Goal: Task Accomplishment & Management: Complete application form

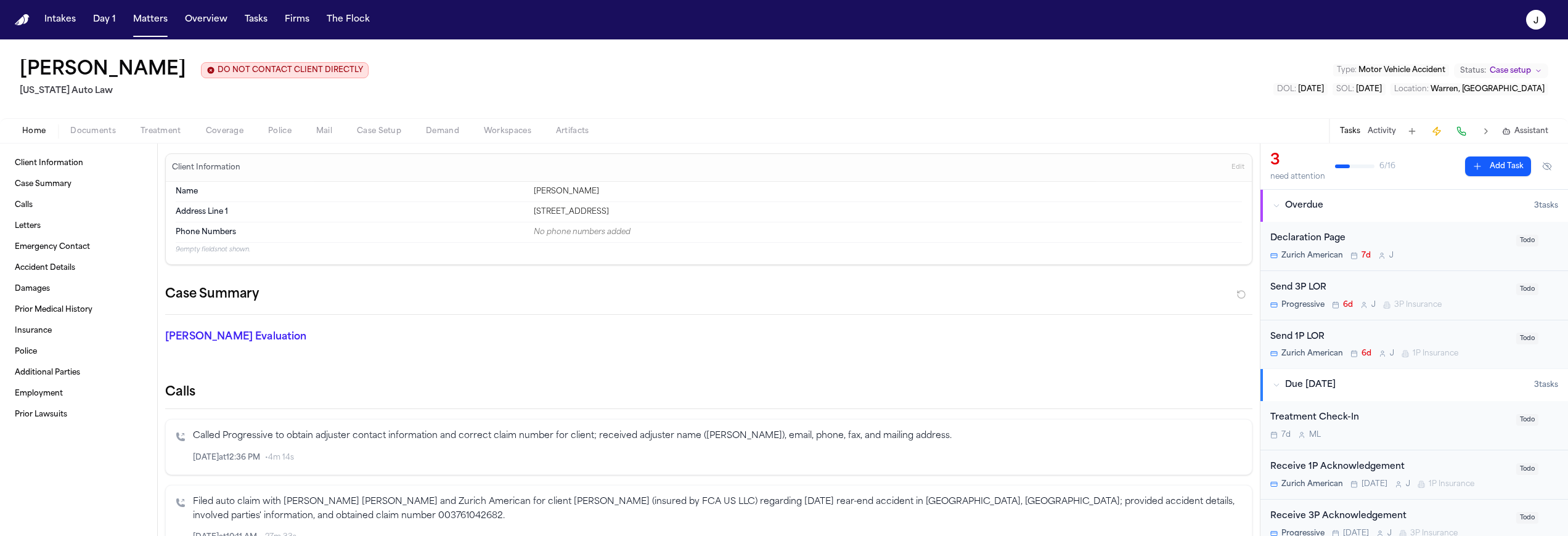
scroll to position [711, 0]
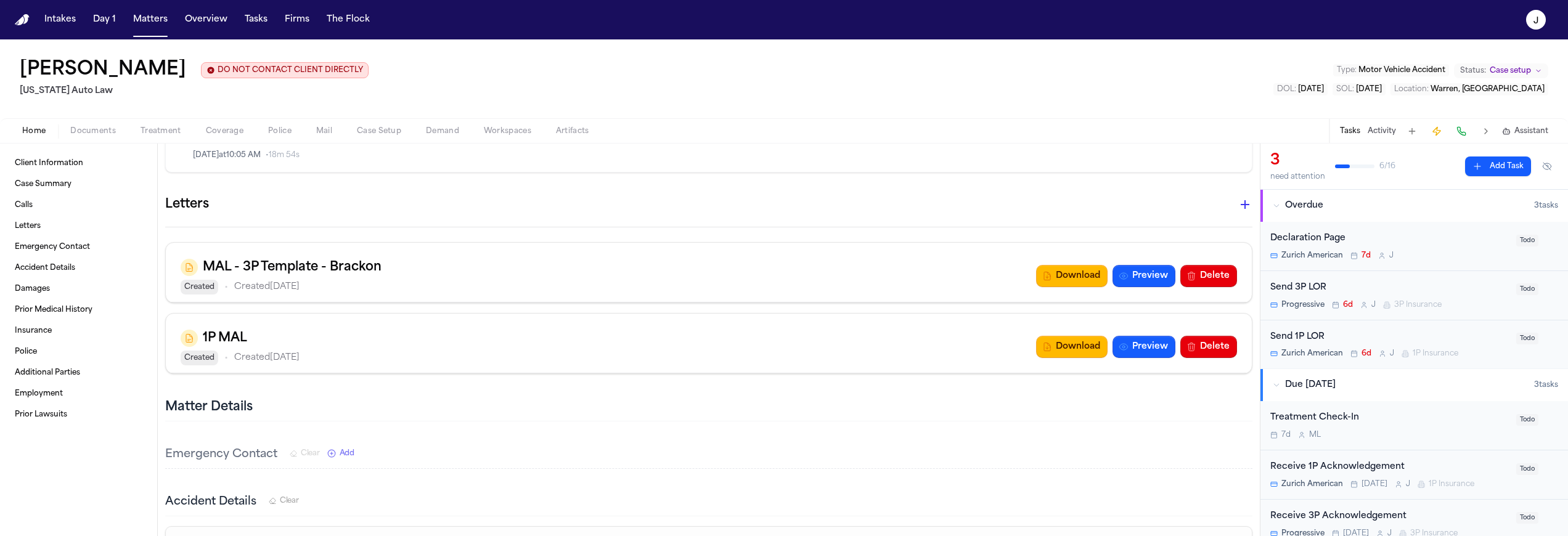
click at [37, 138] on span "button" at bounding box center [34, 138] width 38 height 2
click at [52, 194] on link "Case Summary" at bounding box center [78, 184] width 138 height 20
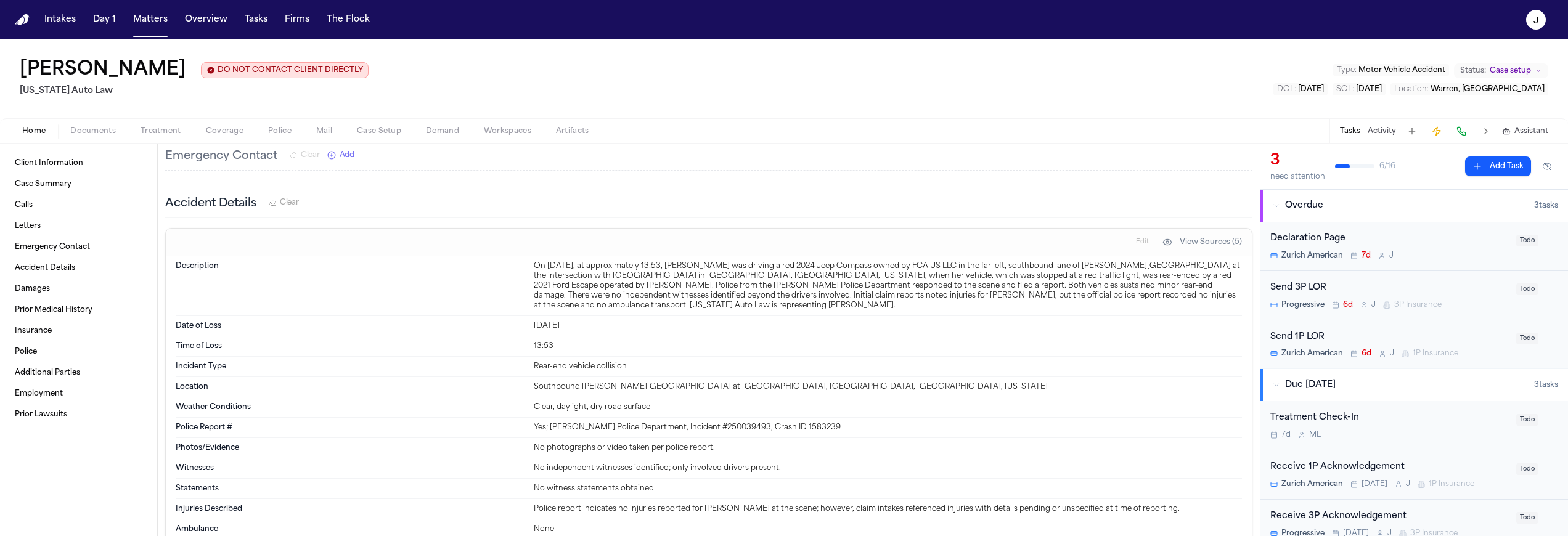
scroll to position [1012, 0]
click at [88, 132] on span "Documents" at bounding box center [93, 131] width 46 height 10
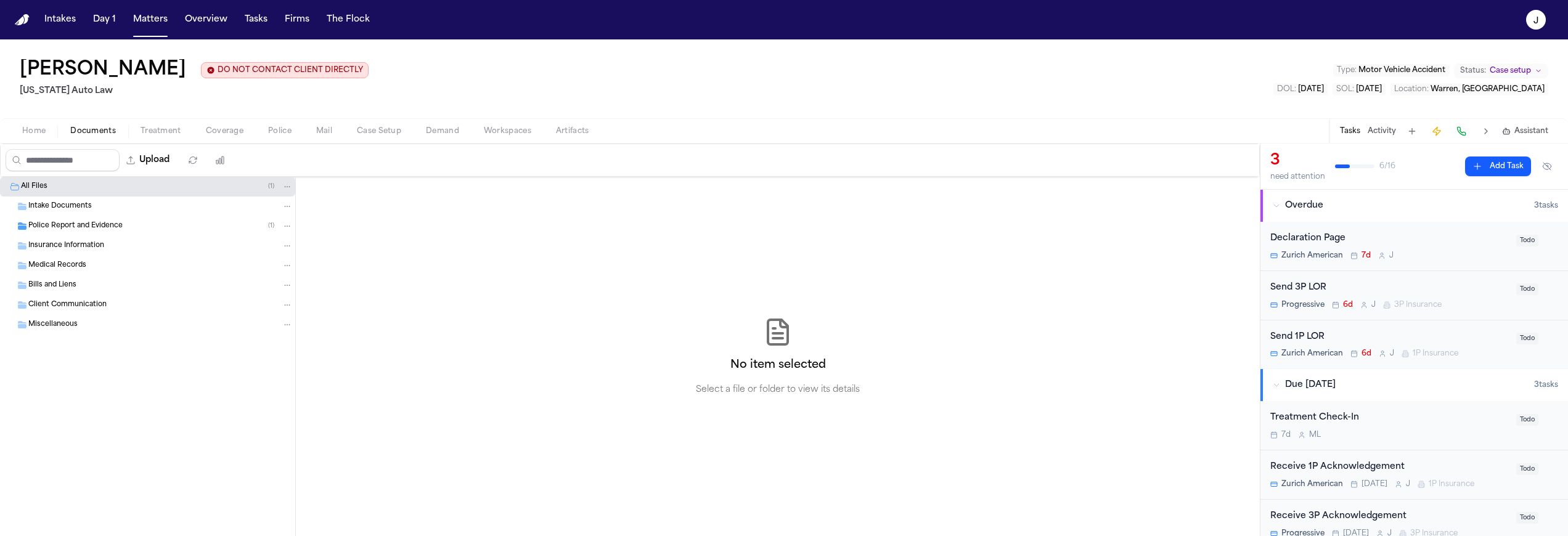
click at [66, 226] on span "Police Report and Evidence" at bounding box center [75, 226] width 94 height 10
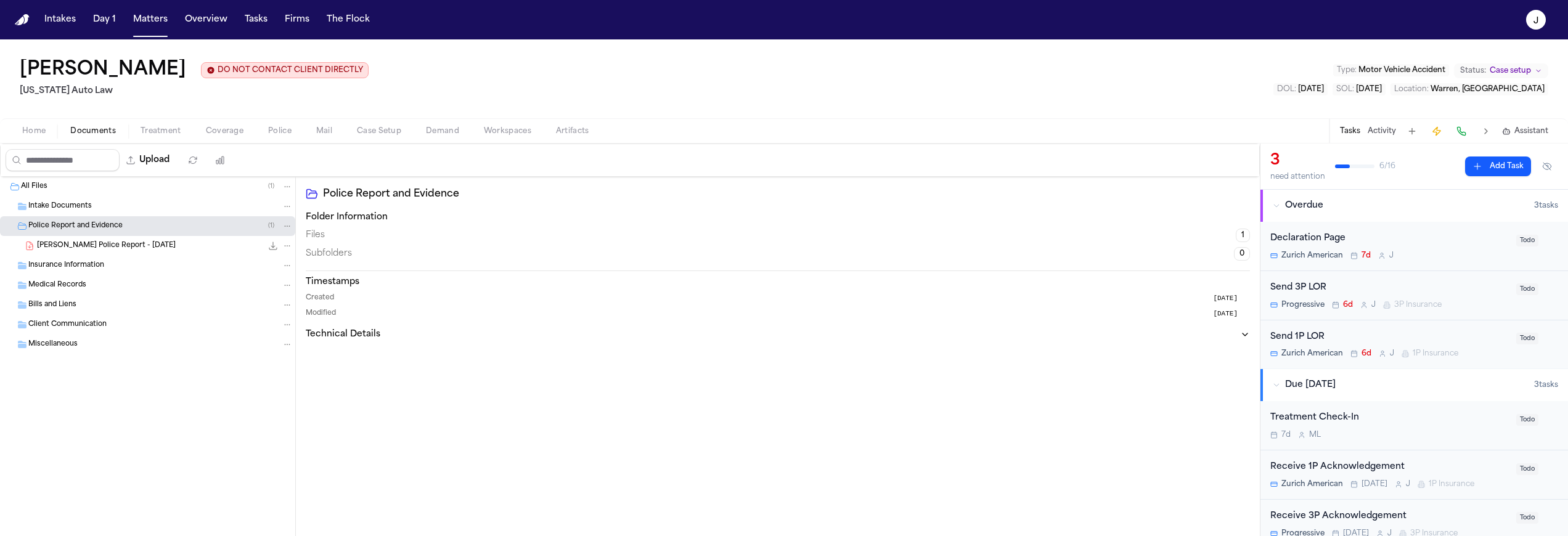
click at [80, 249] on span "R. Cushingberry - Warren Police Report - 7.16.25" at bounding box center [106, 246] width 138 height 10
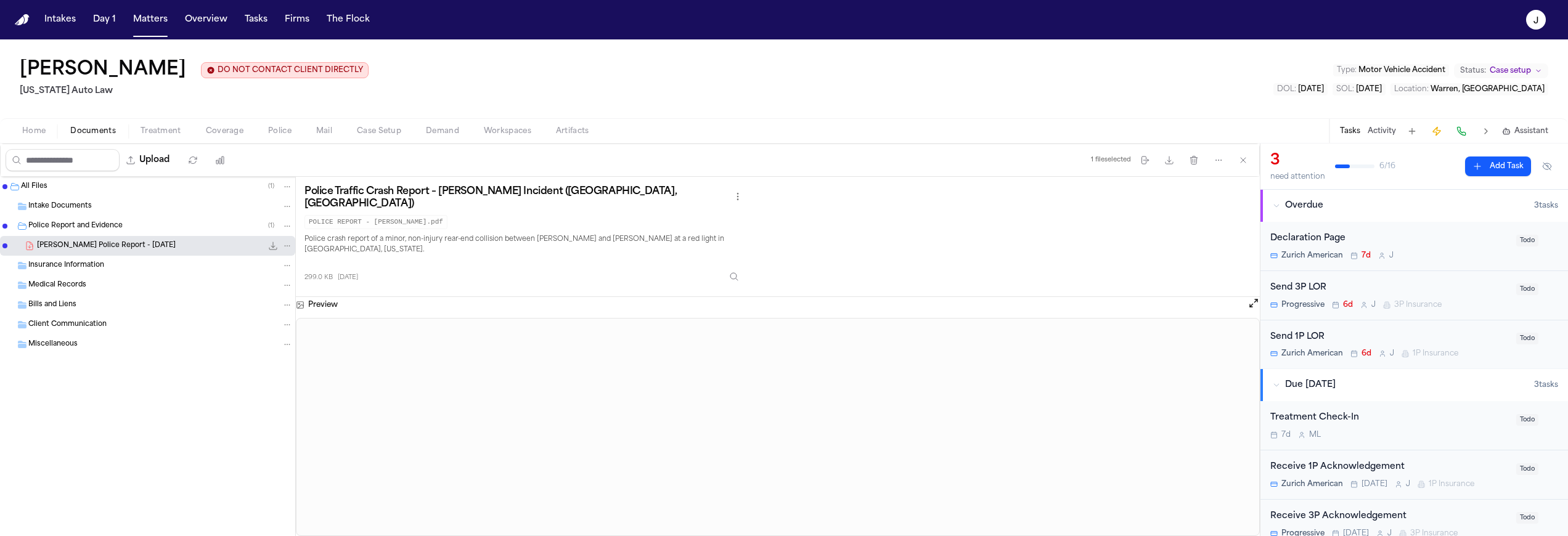
click at [38, 136] on span "Home" at bounding box center [34, 131] width 23 height 10
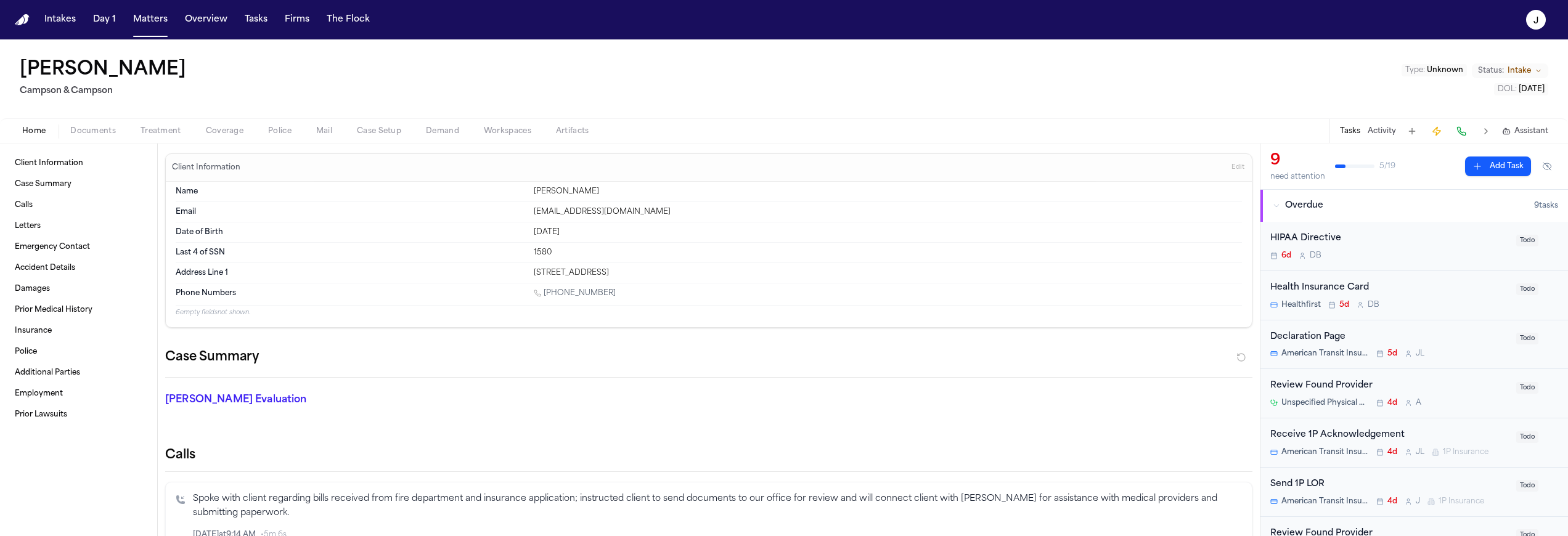
scroll to position [715, 0]
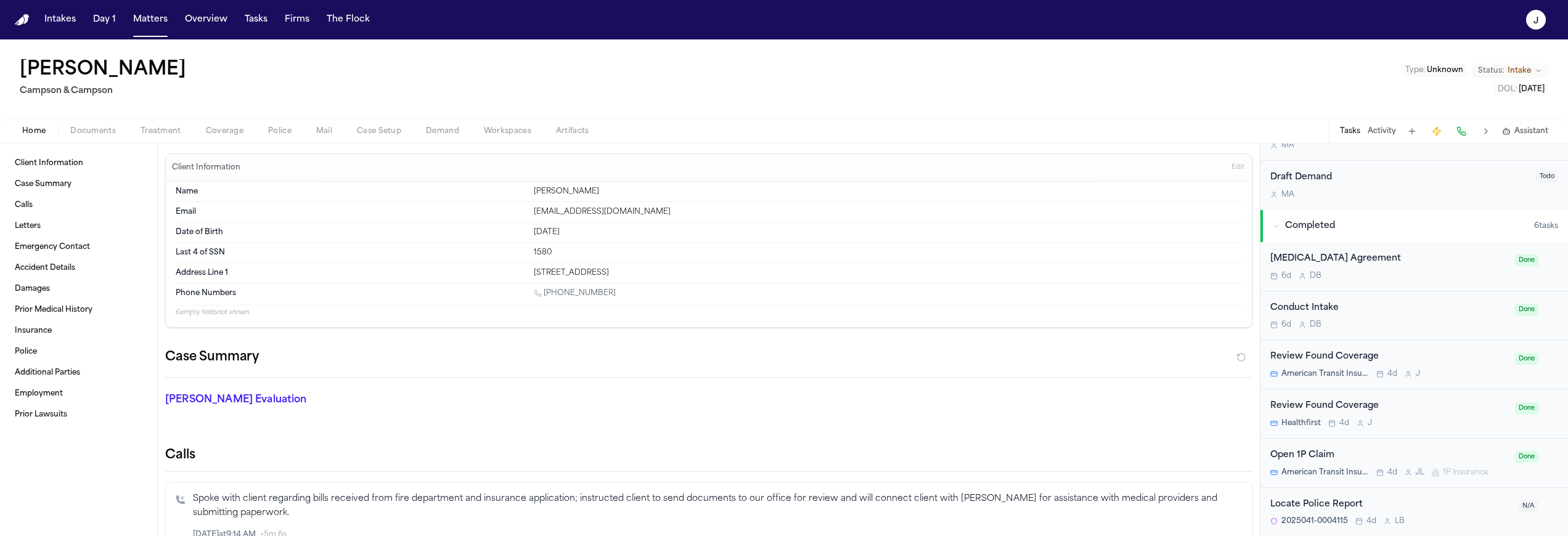
click at [538, 214] on div "[EMAIL_ADDRESS][DOMAIN_NAME]" at bounding box center [887, 212] width 708 height 10
drag, startPoint x: 531, startPoint y: 214, endPoint x: 624, endPoint y: 213, distance: 93.0
click at [624, 213] on div "[EMAIL_ADDRESS][DOMAIN_NAME]" at bounding box center [887, 212] width 708 height 10
copy div "[EMAIL_ADDRESS][DOMAIN_NAME]"
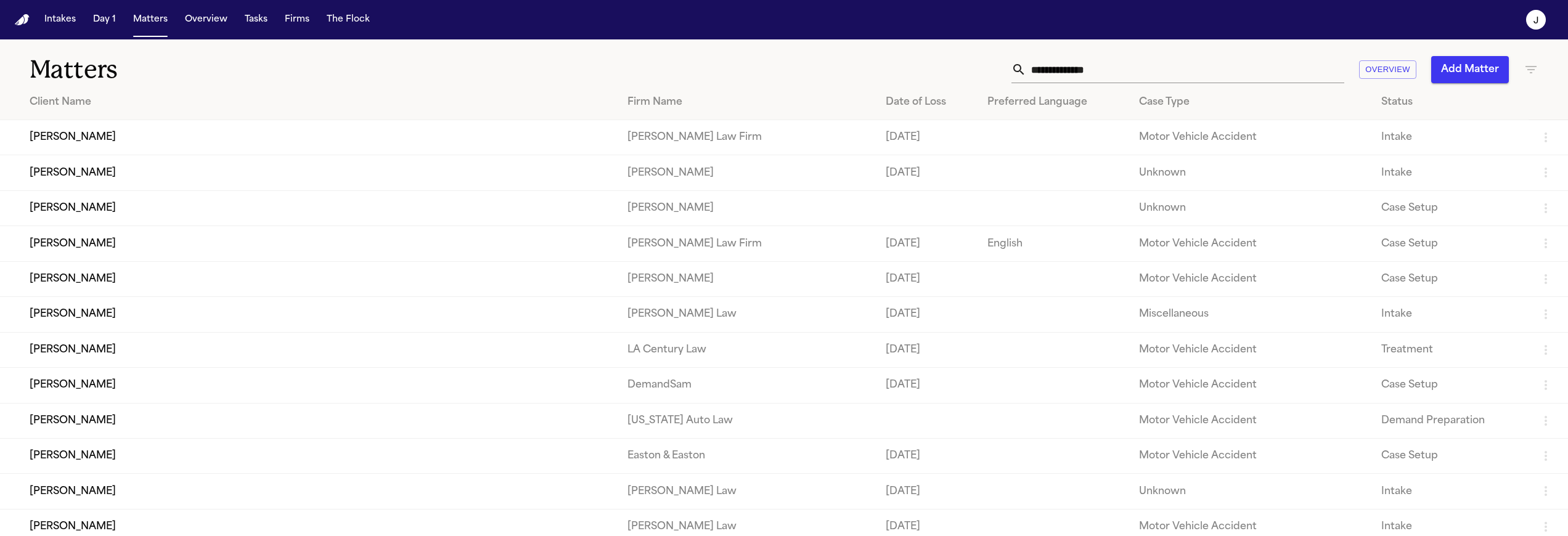
click at [1062, 66] on input "text" at bounding box center [1186, 70] width 318 height 27
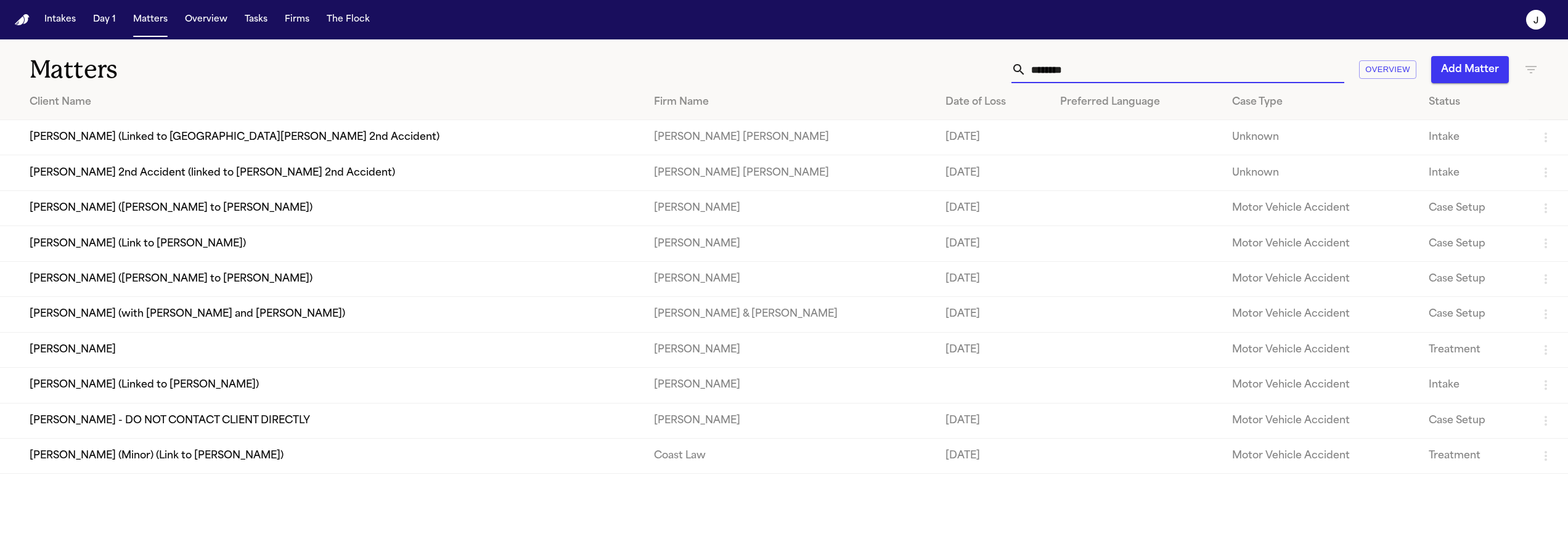
type input "********"
click at [238, 345] on td "Antoinette Galang" at bounding box center [322, 350] width 644 height 35
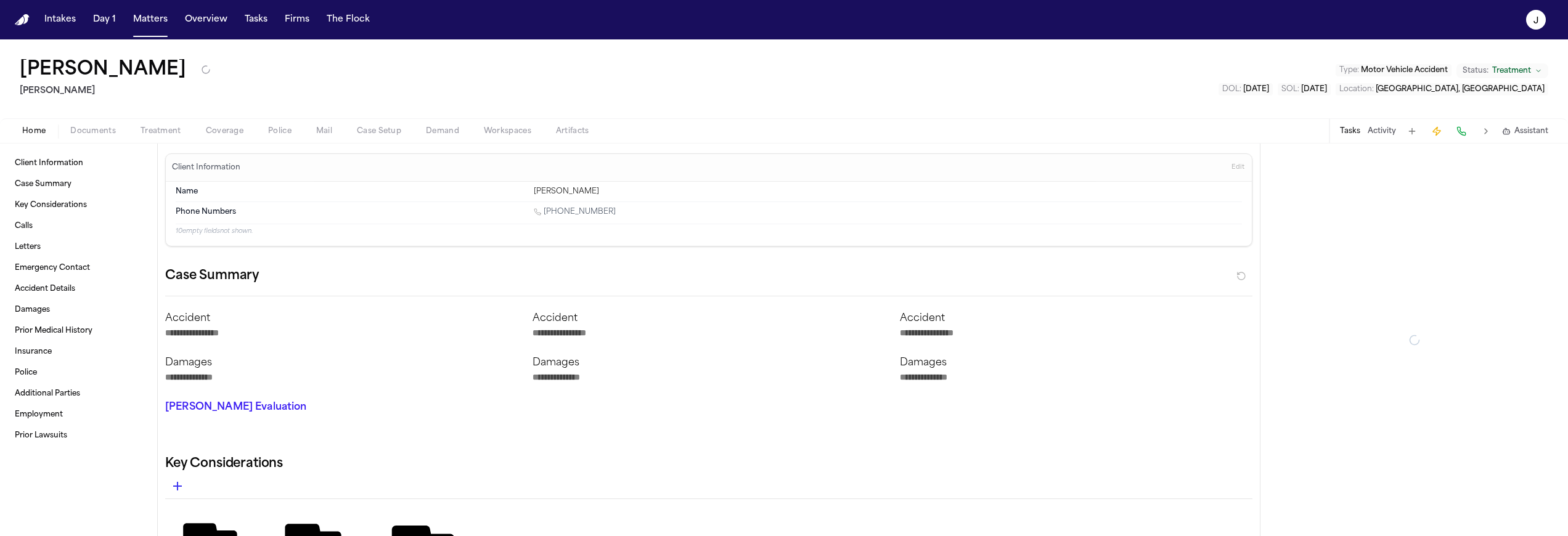
type textarea "*"
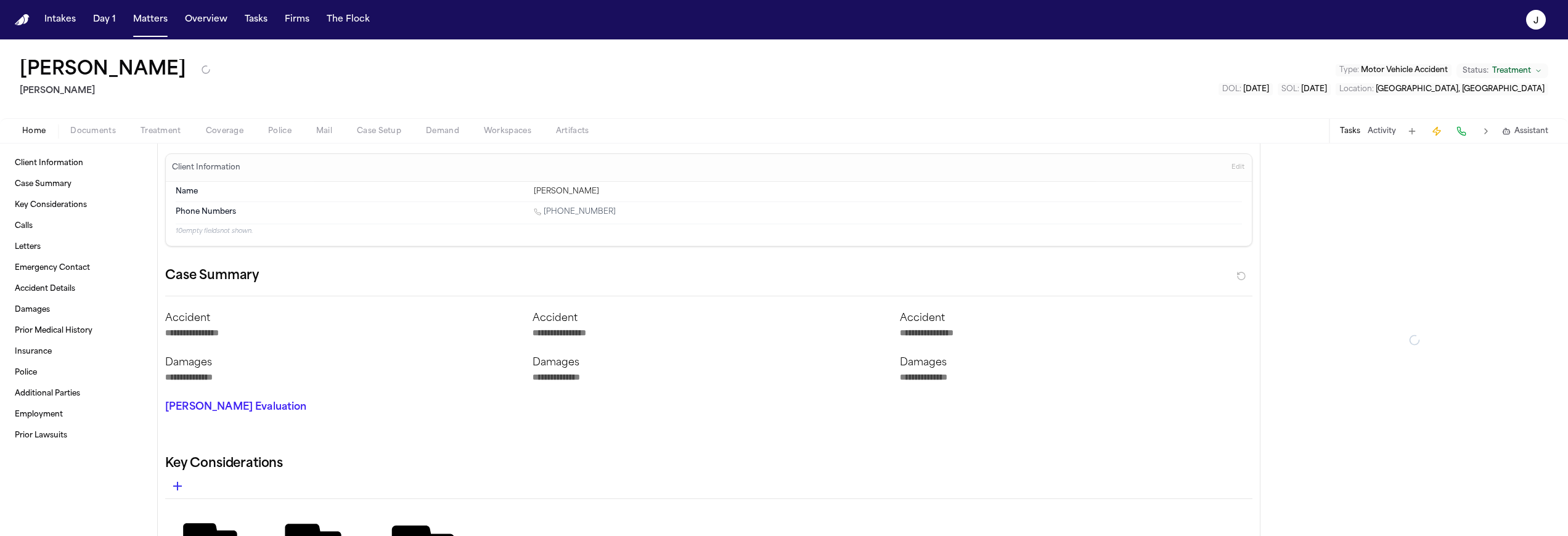
type textarea "*"
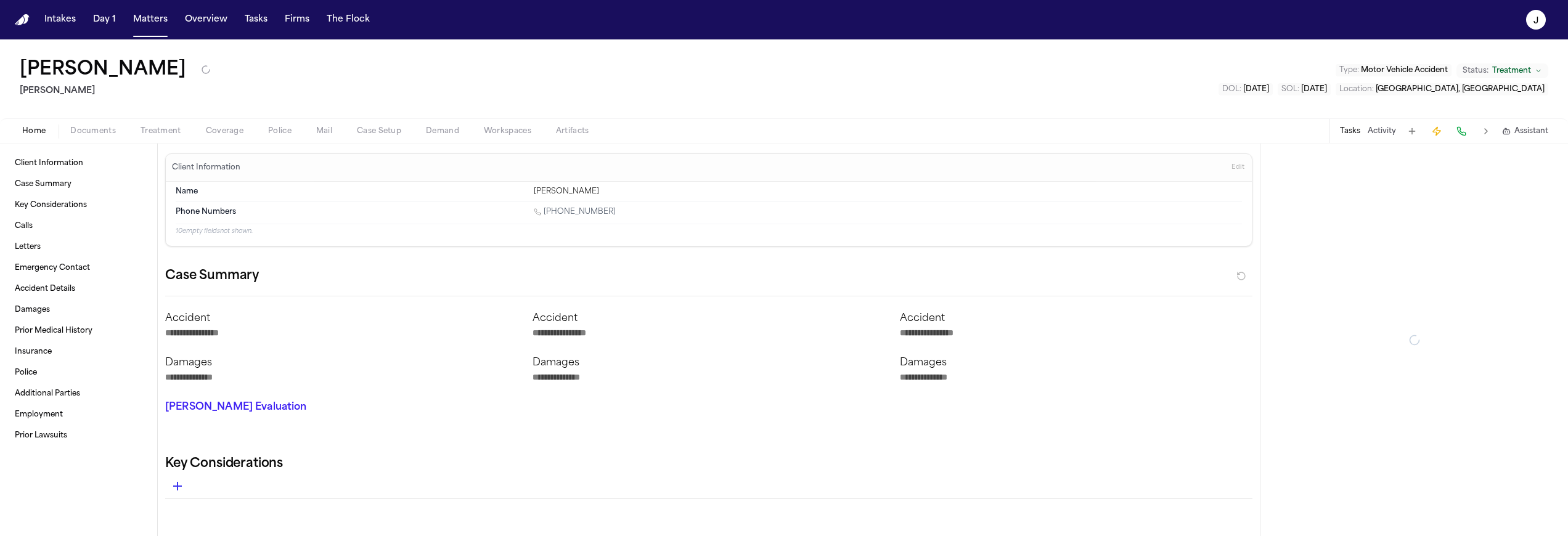
type textarea "*"
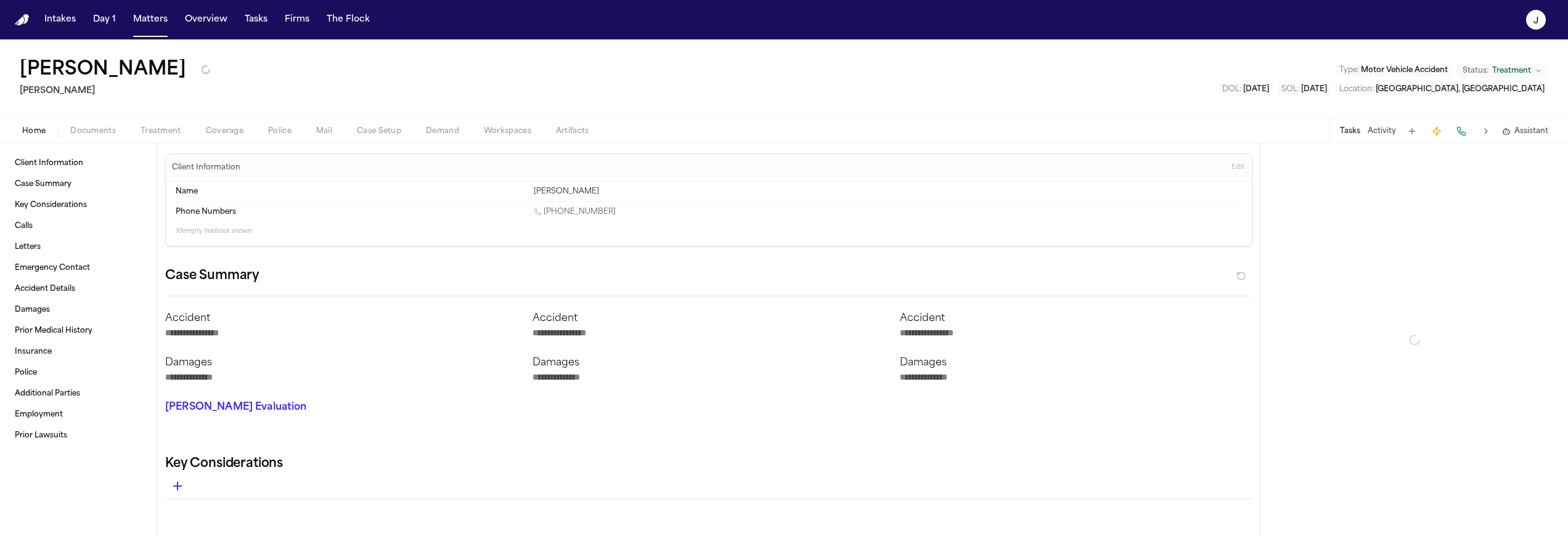
type textarea "*"
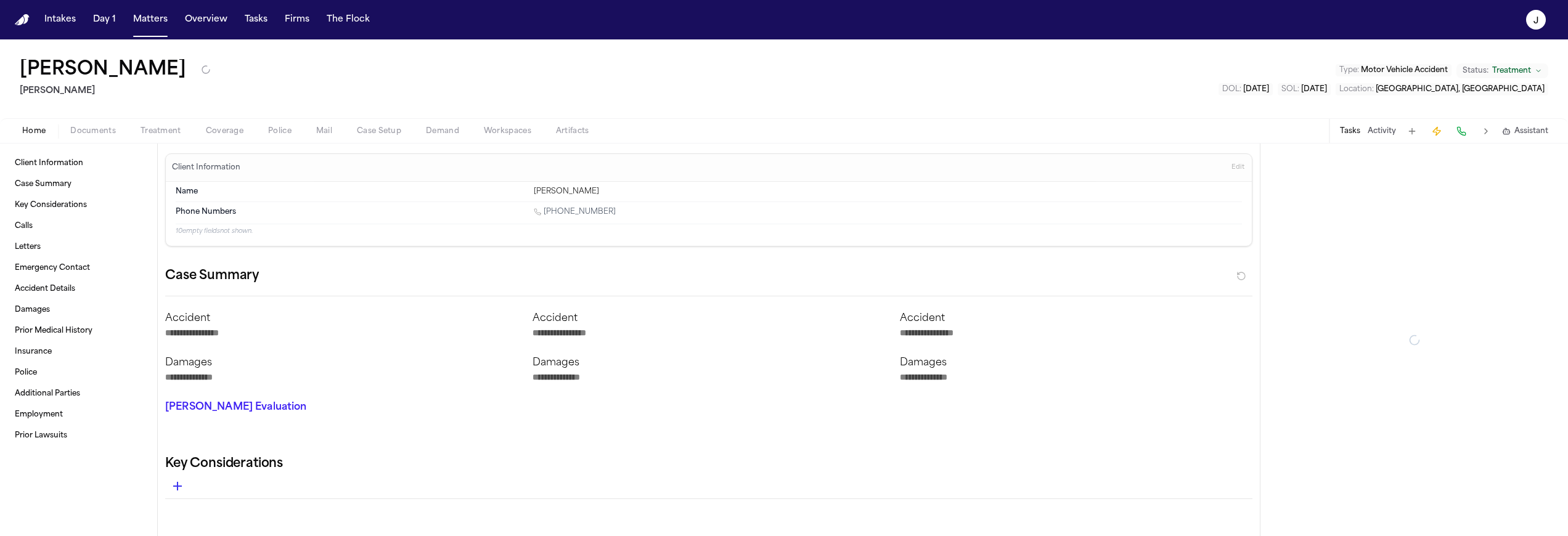
type textarea "*"
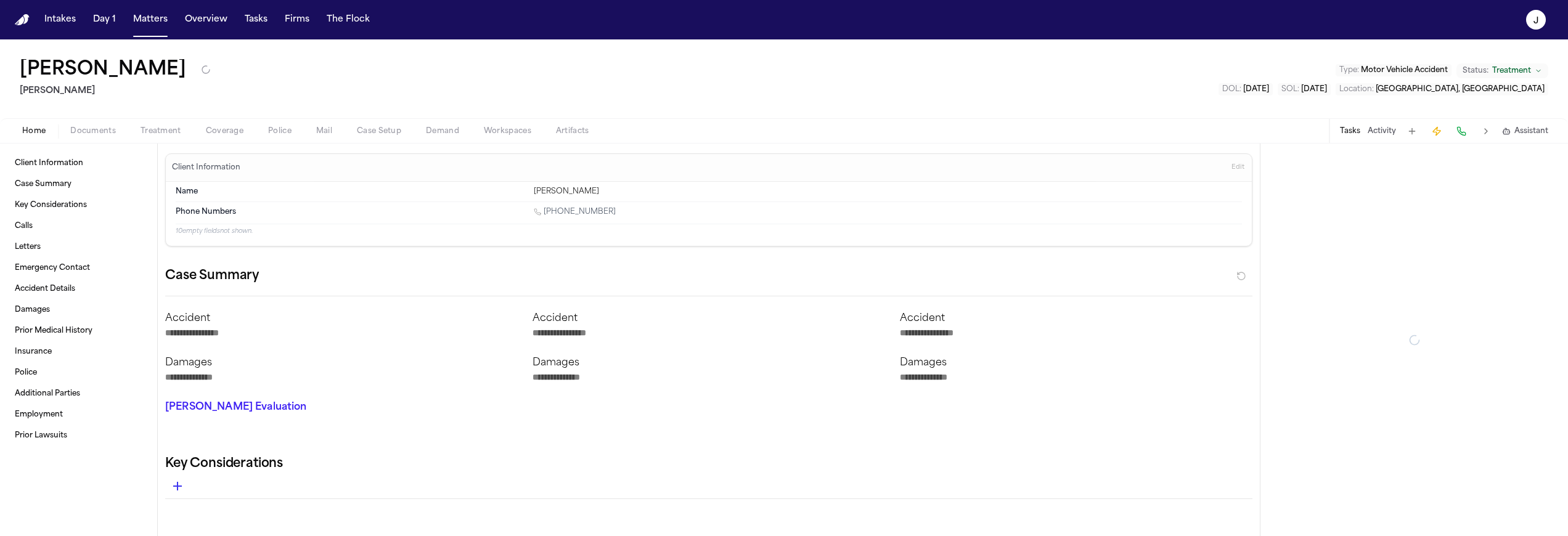
type textarea "*"
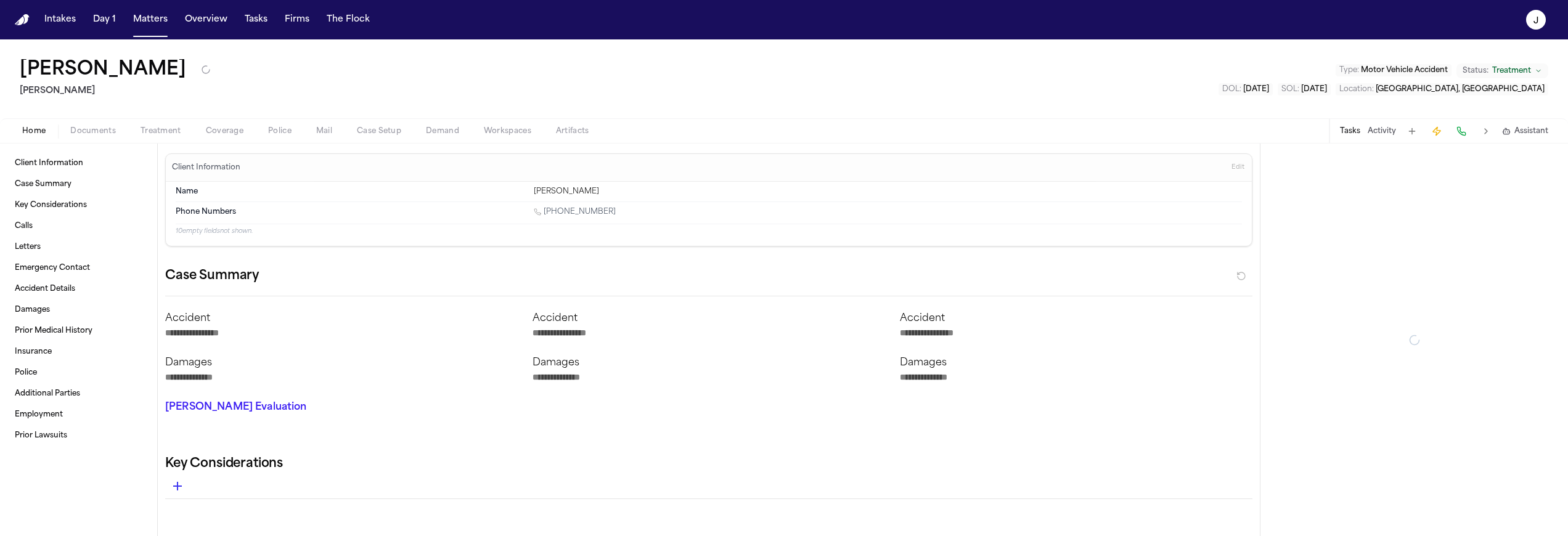
type textarea "*"
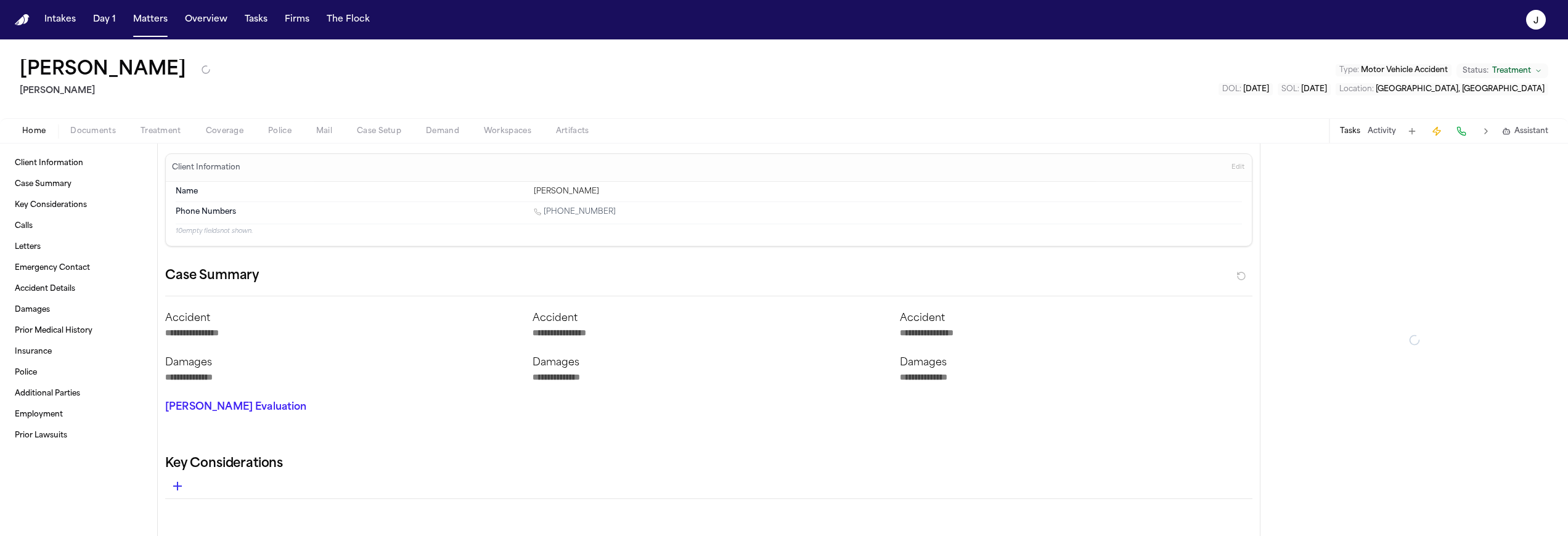
type textarea "*"
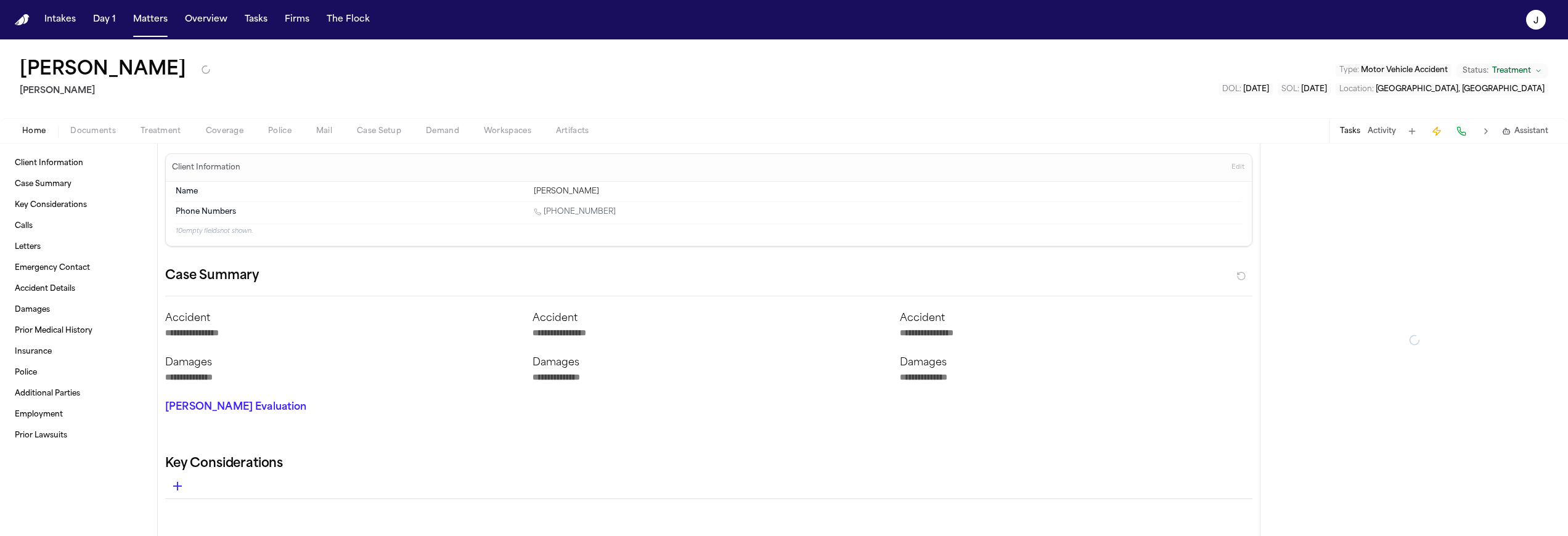
type textarea "*"
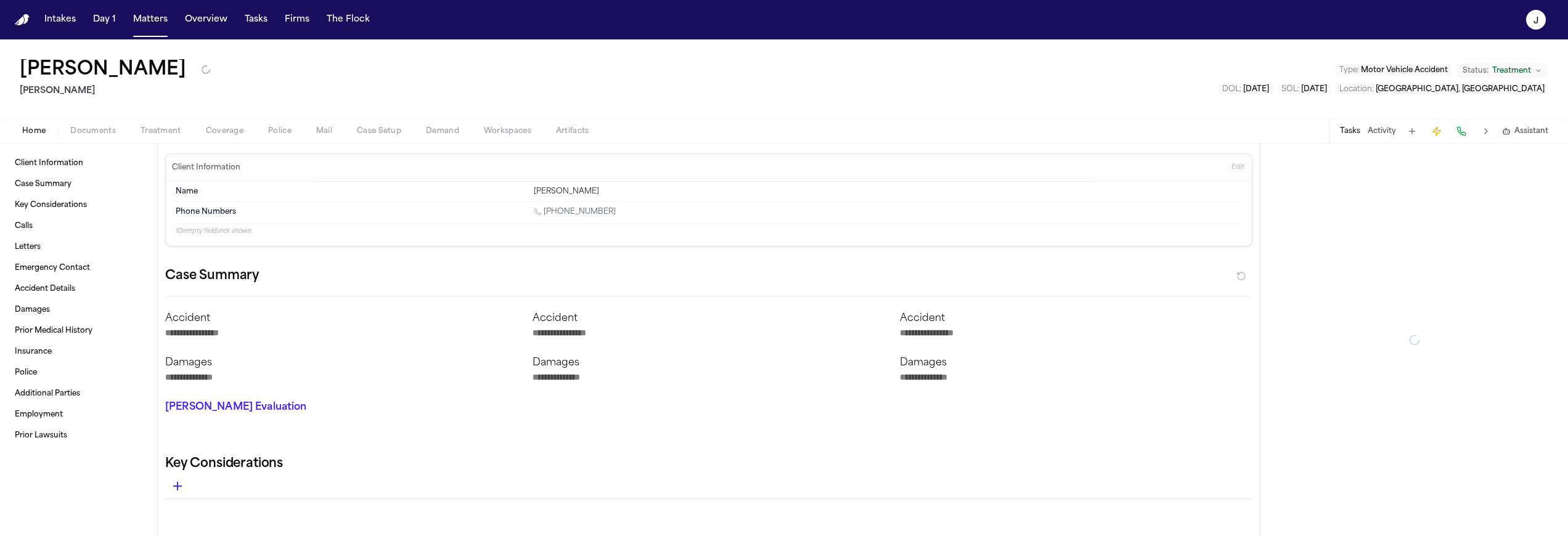
type textarea "*"
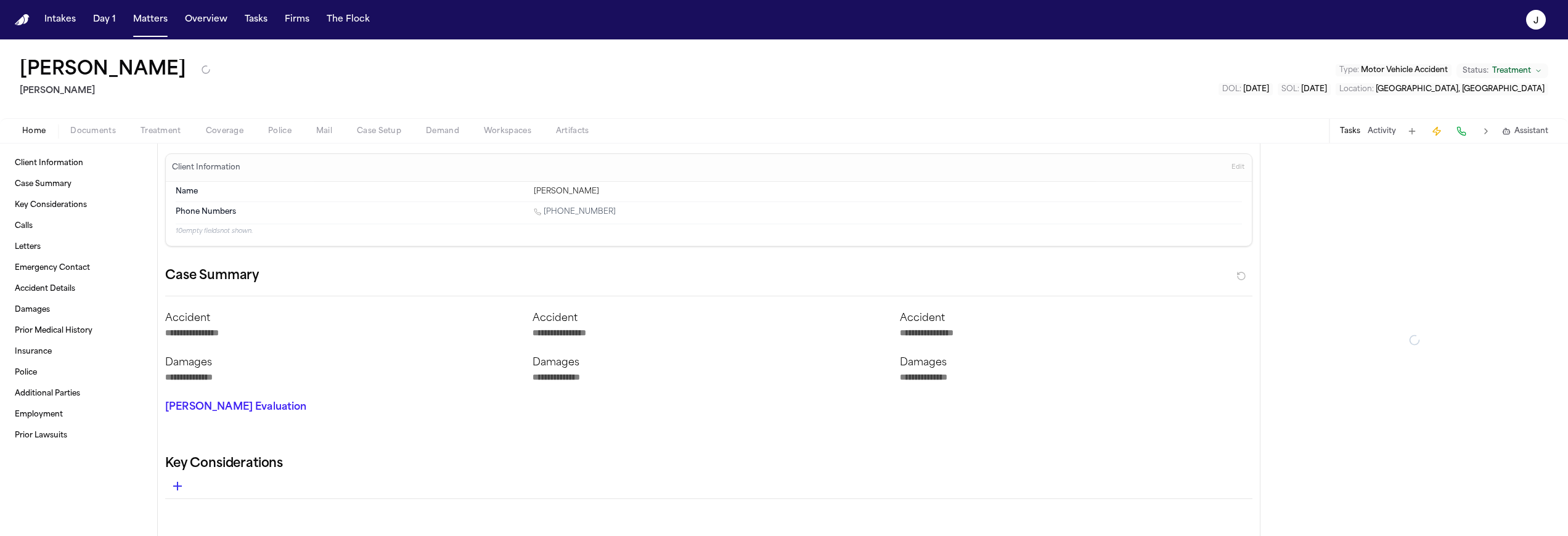
type textarea "*"
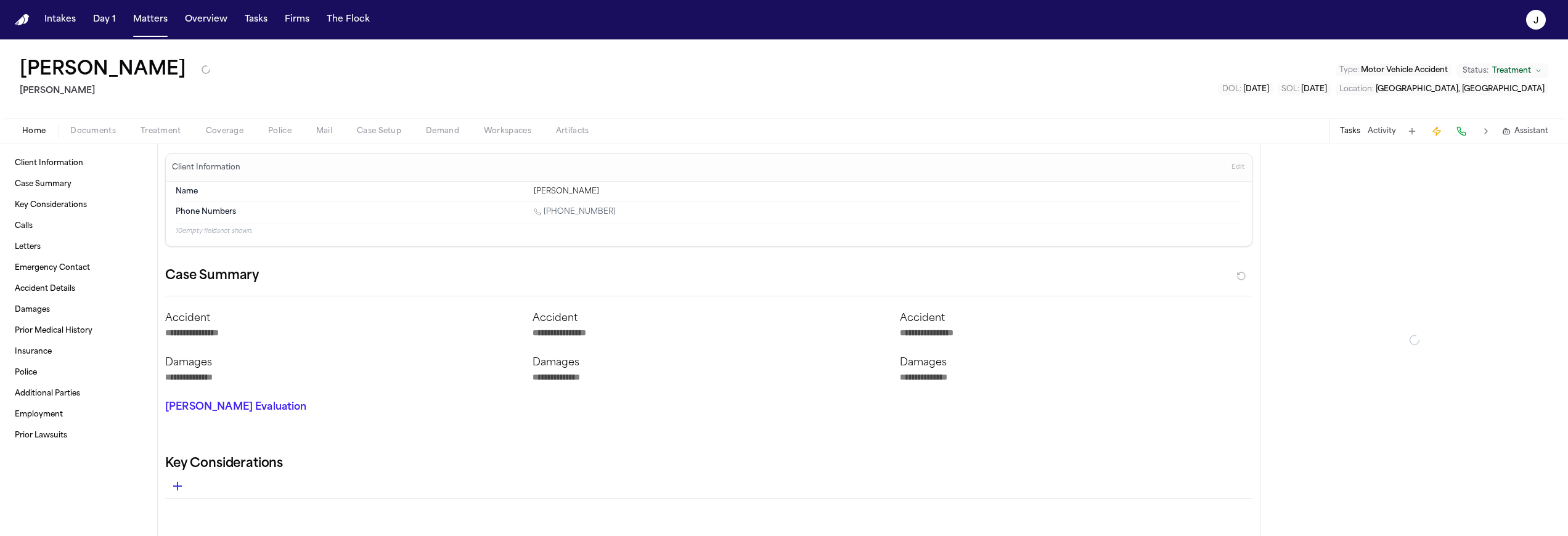
type textarea "*"
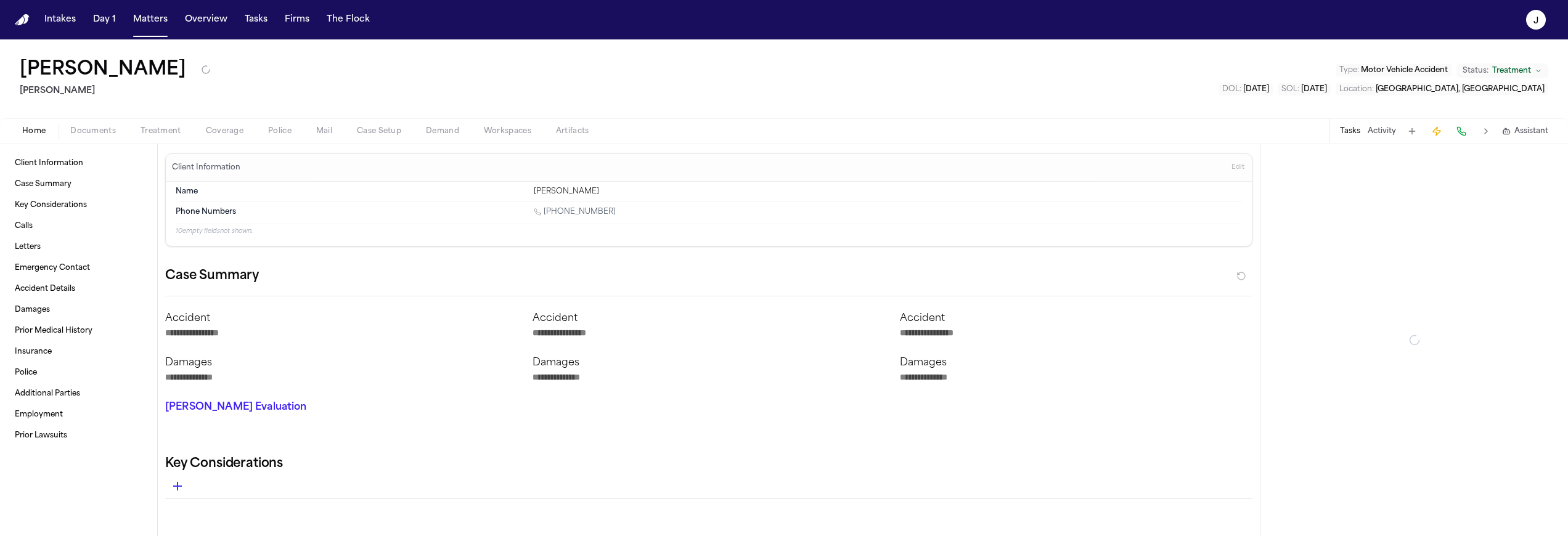
type textarea "*"
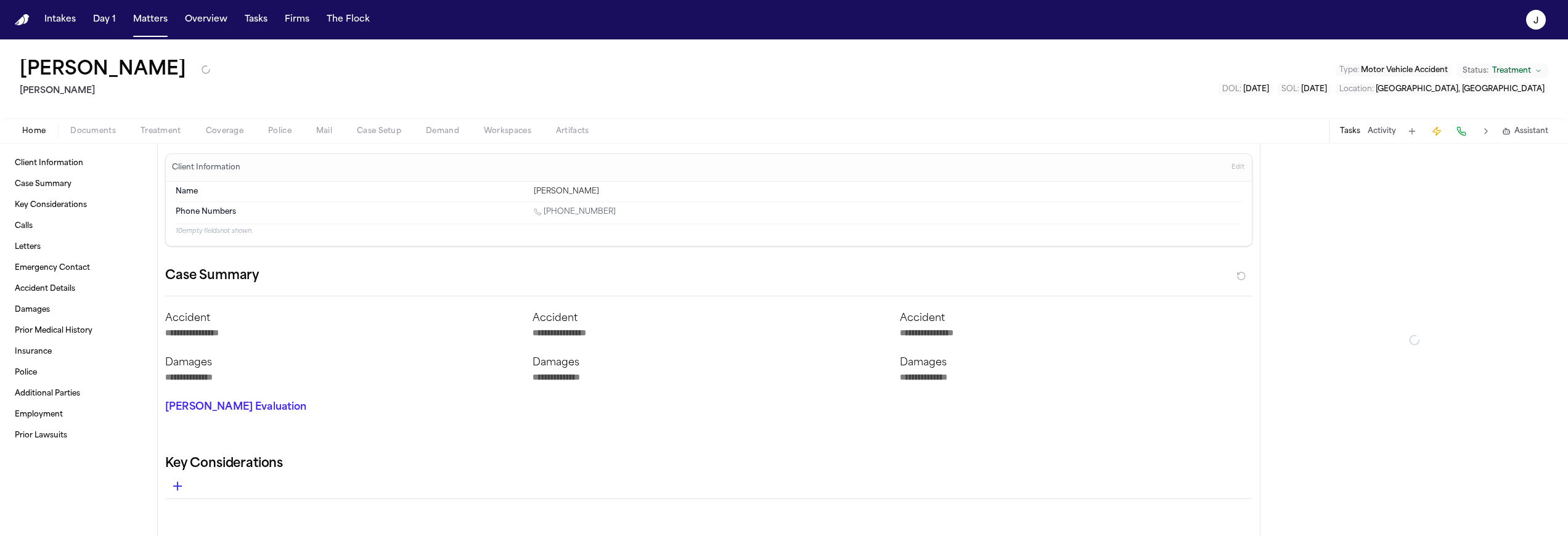
type textarea "*"
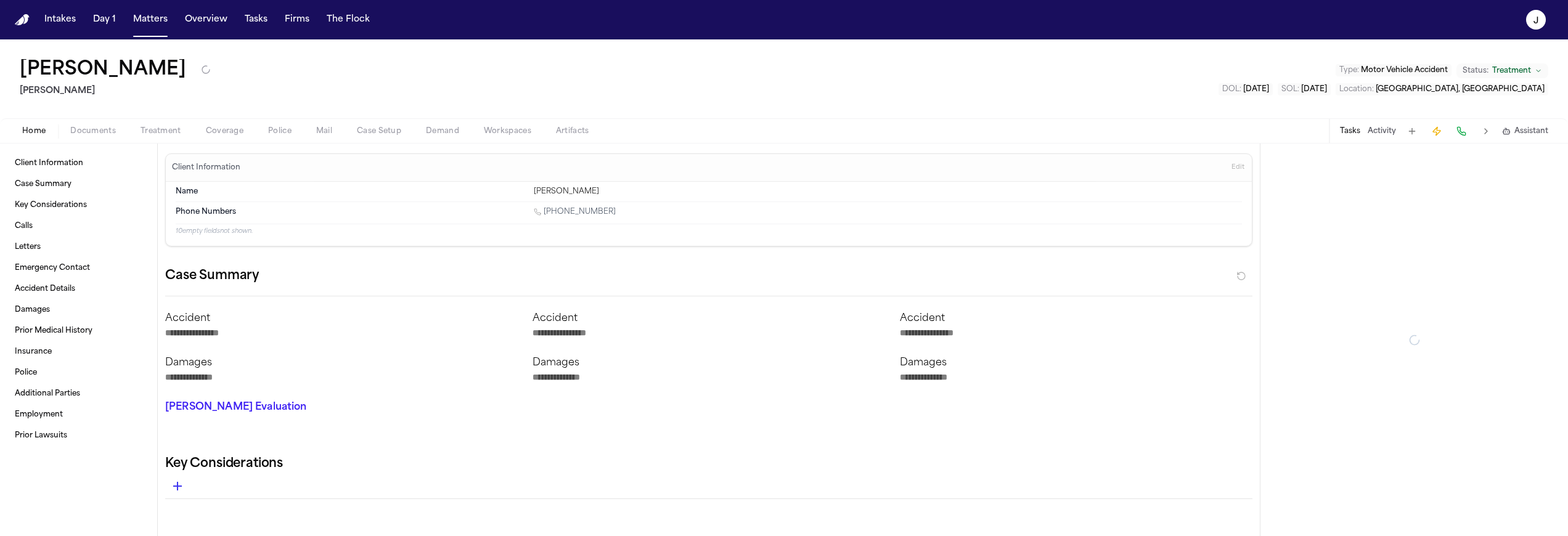
type textarea "*"
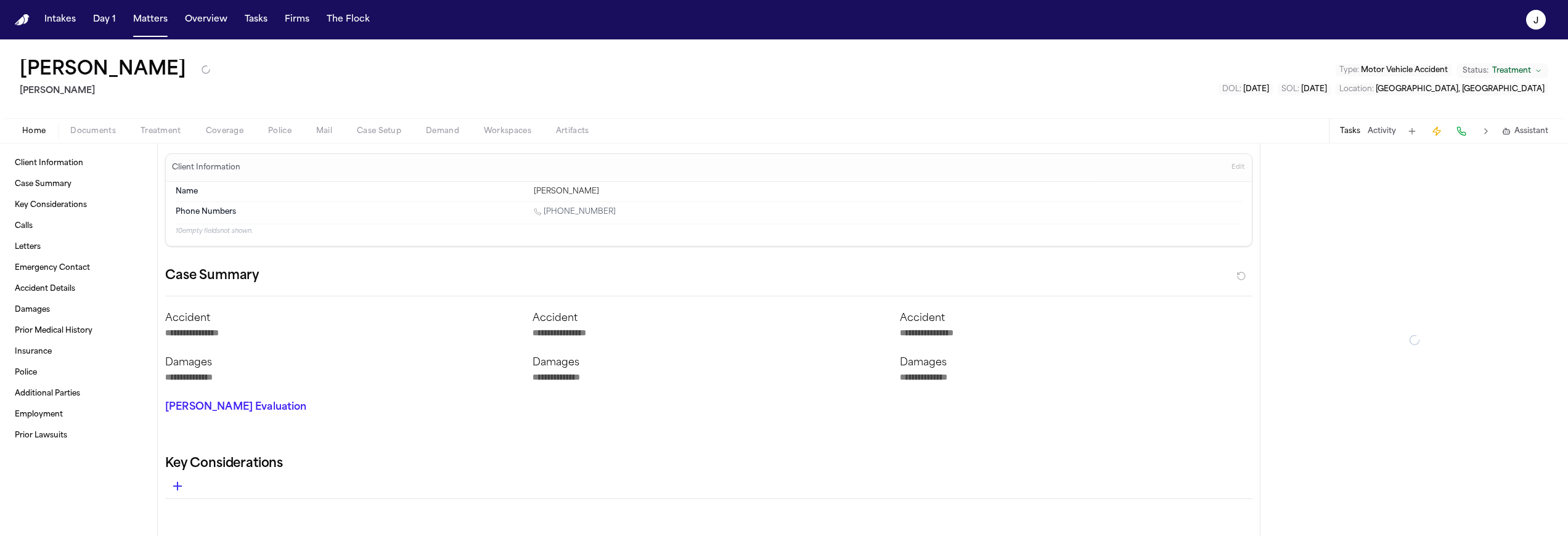
type textarea "*"
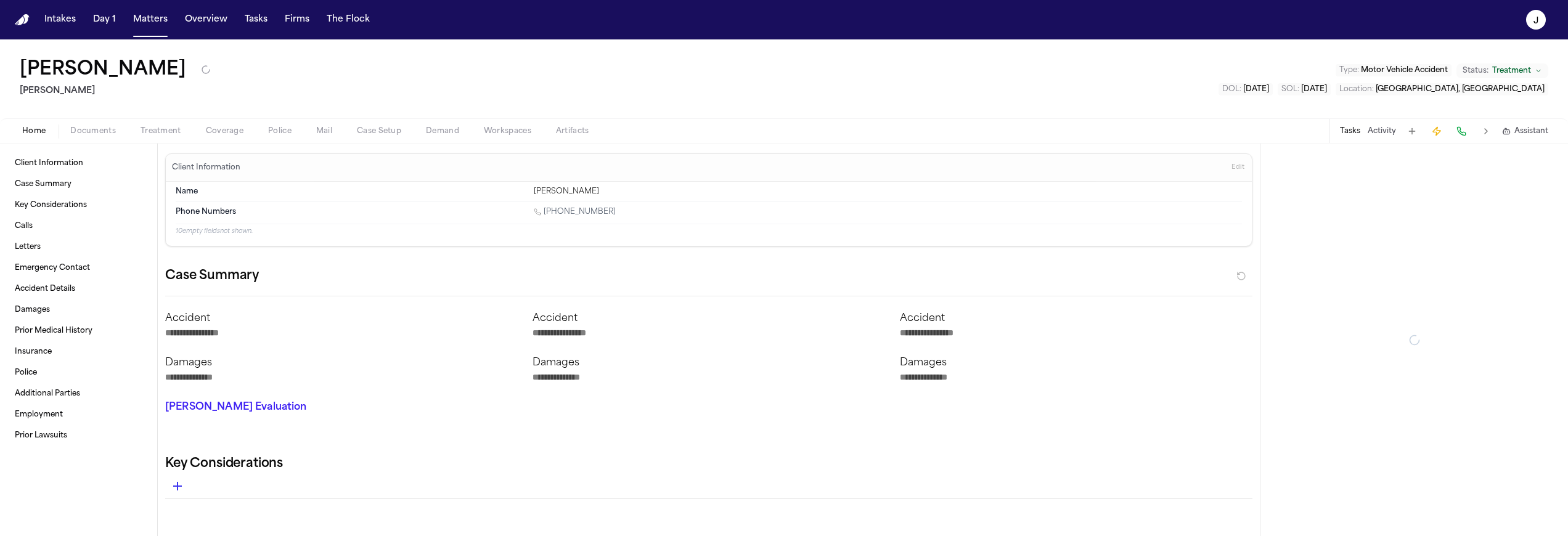
type textarea "*"
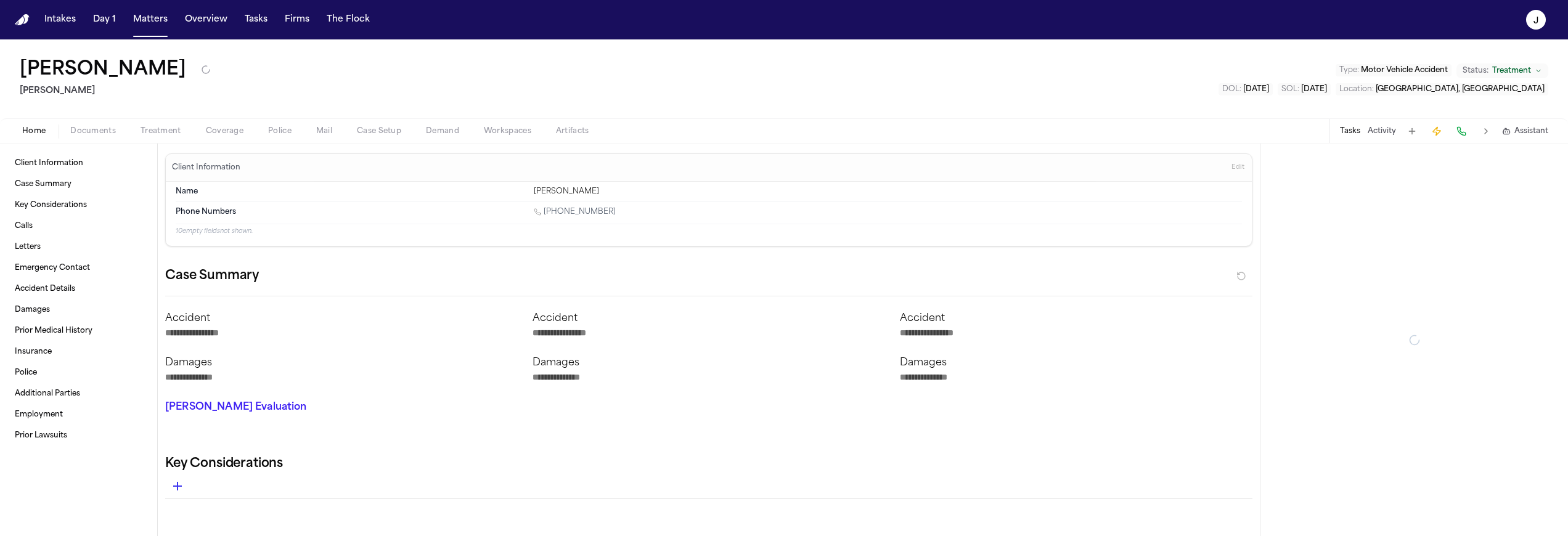
type textarea "*"
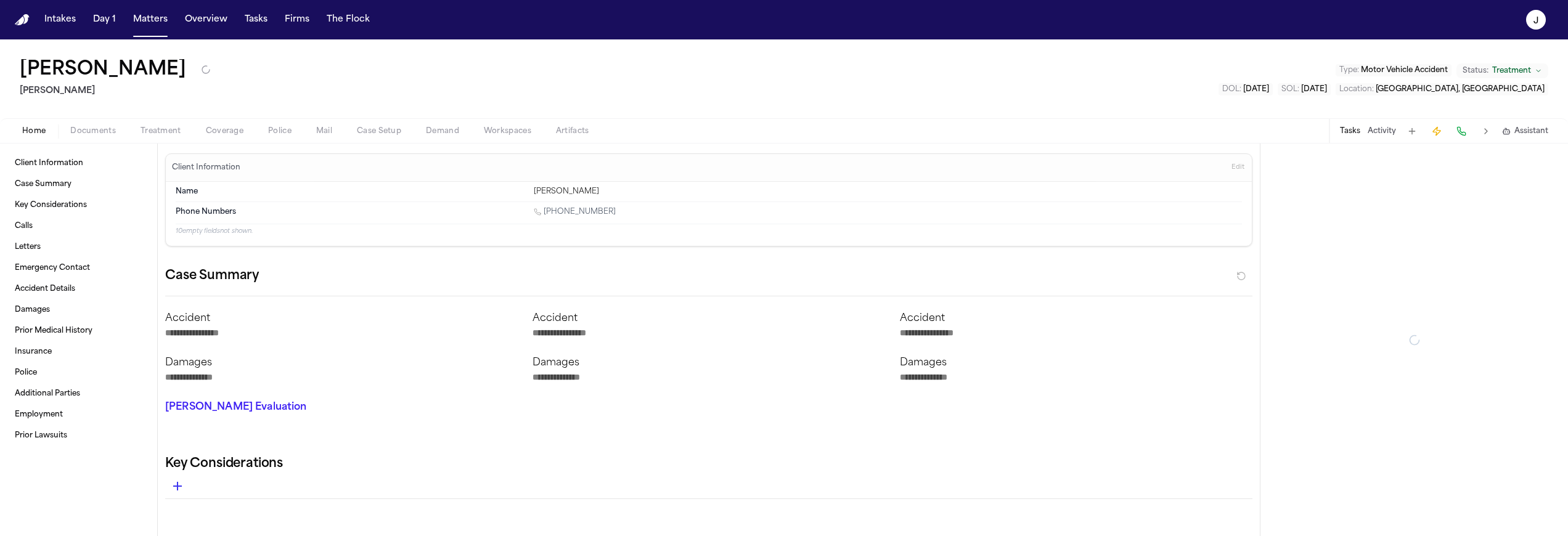
type textarea "*"
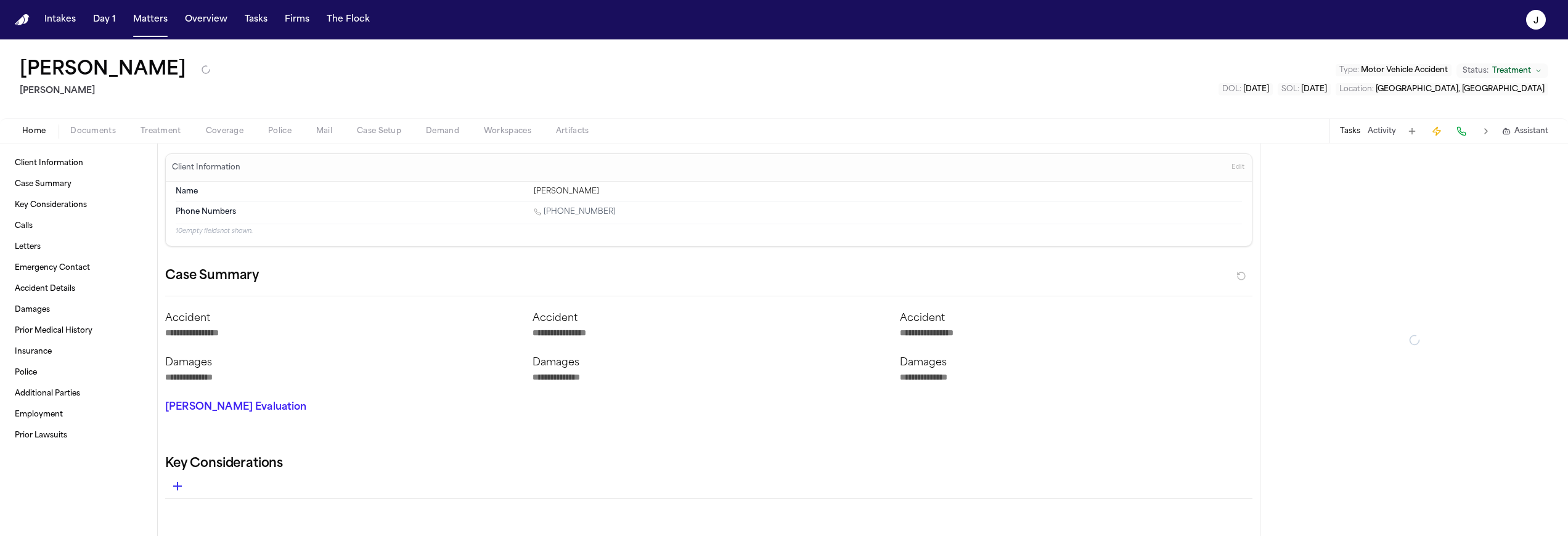
type textarea "*"
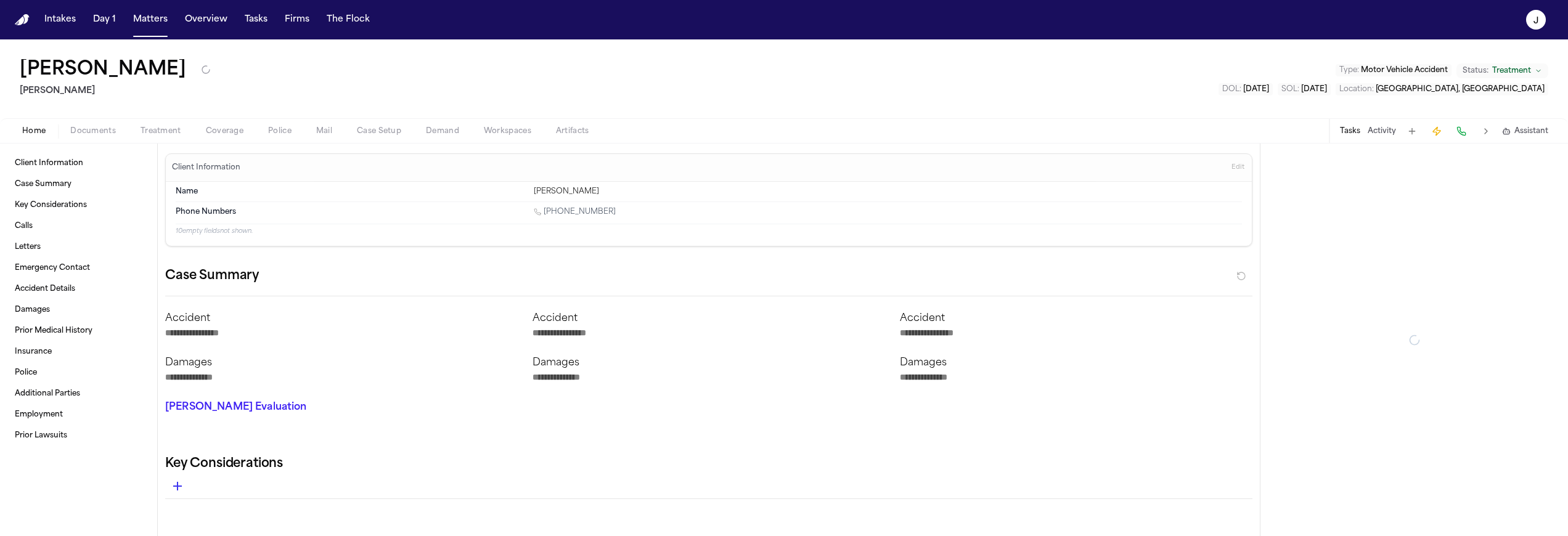
type textarea "*"
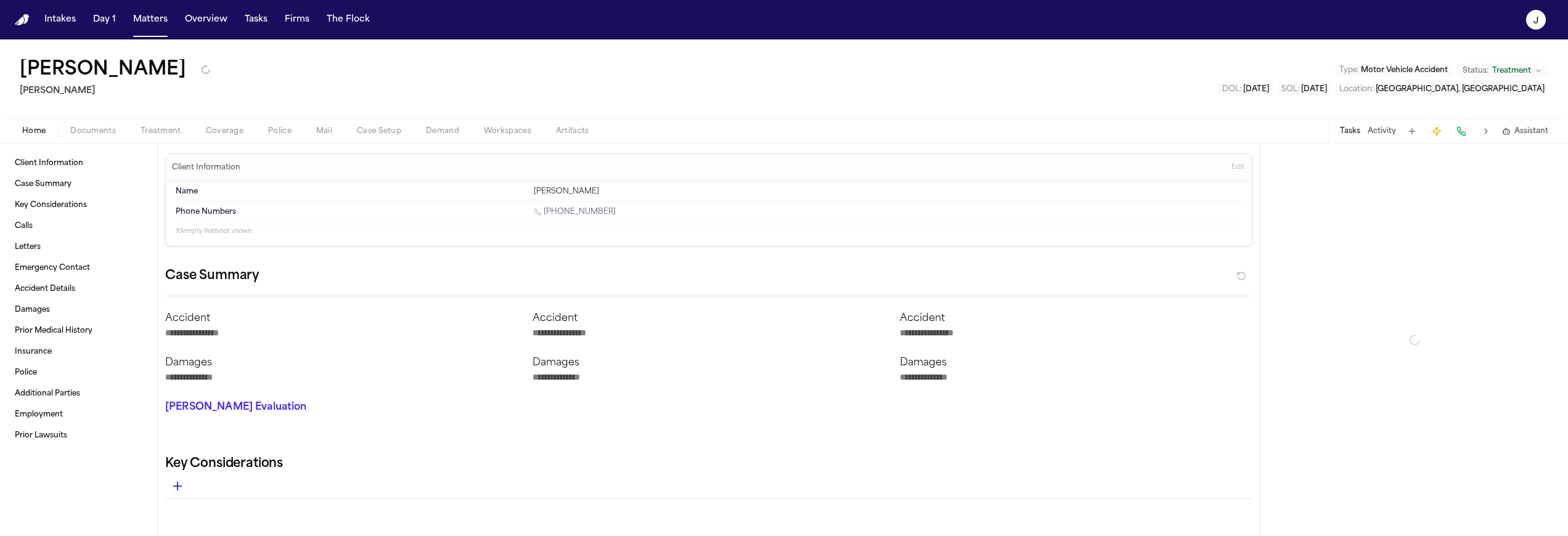
type textarea "*"
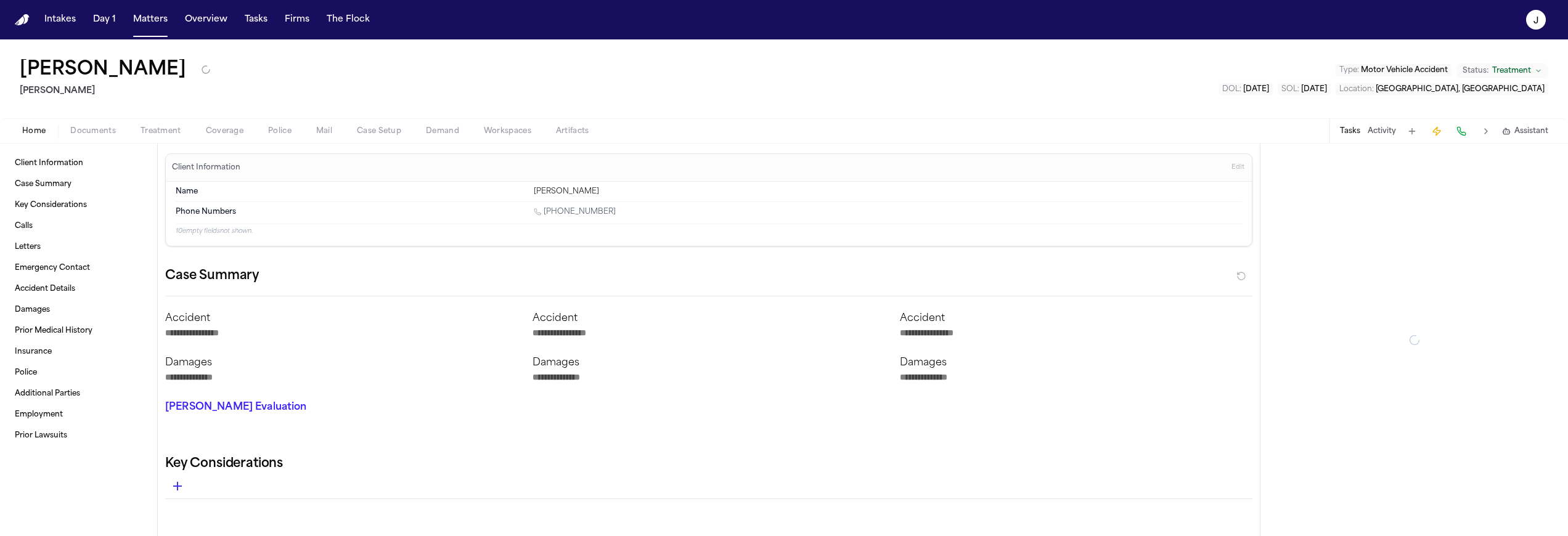
type textarea "*"
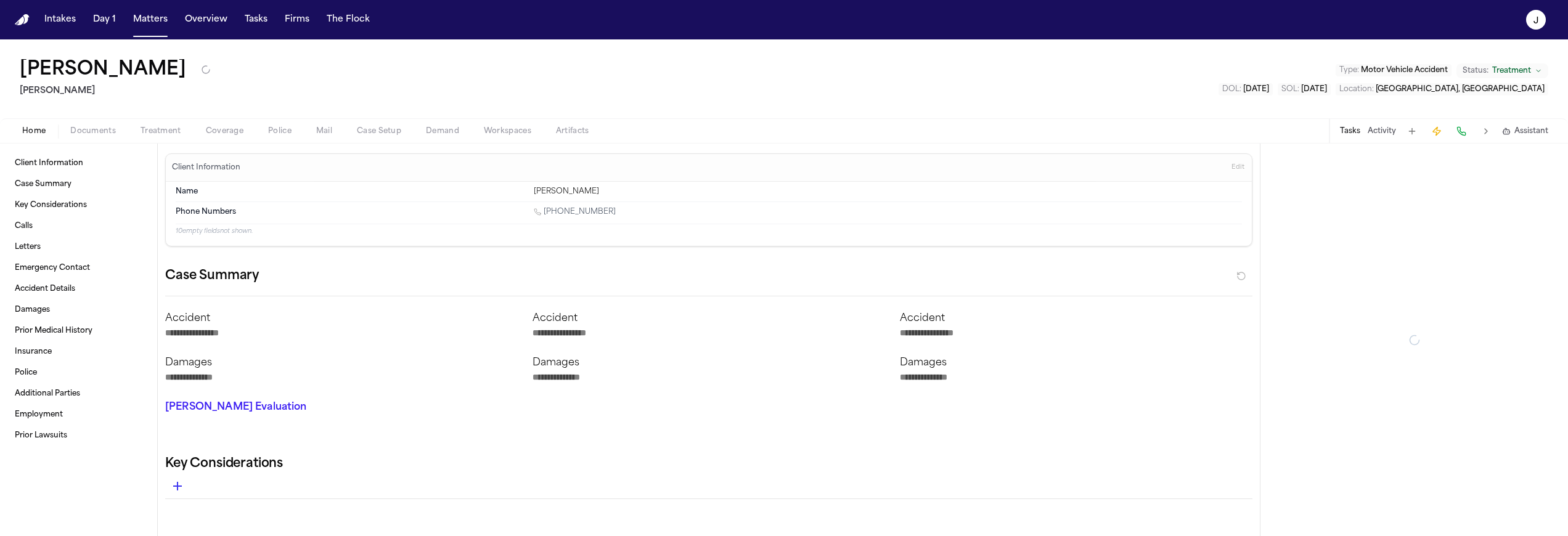
type textarea "*"
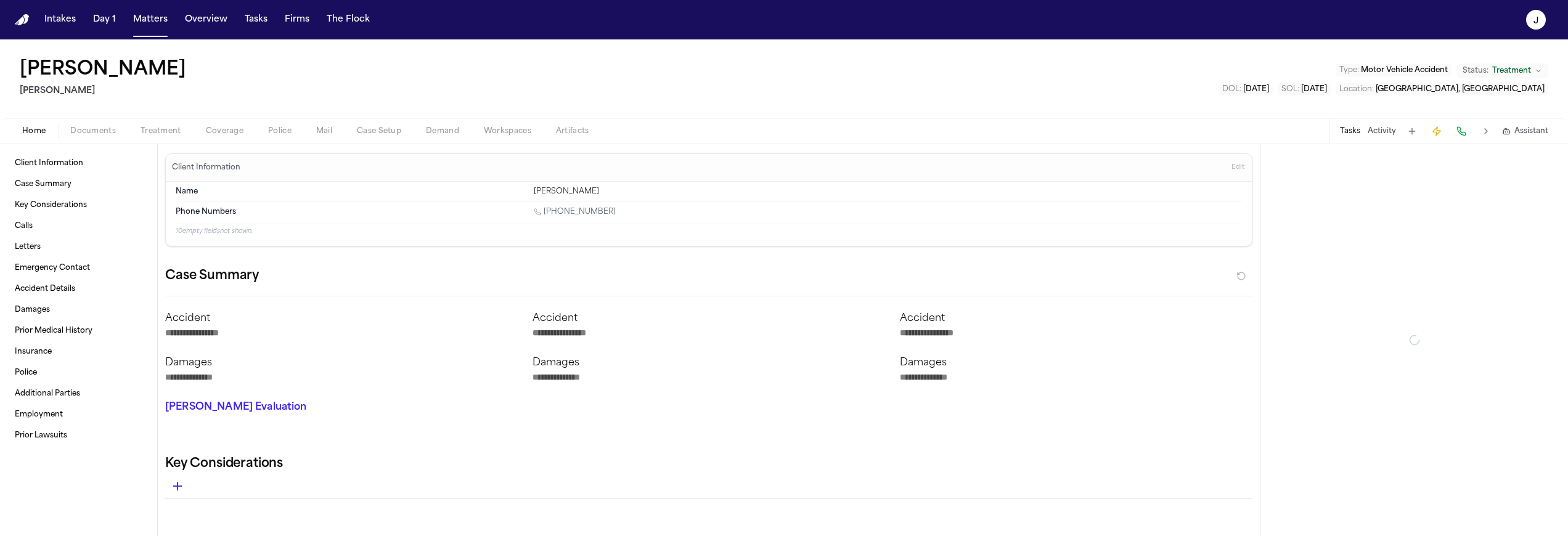
type textarea "*"
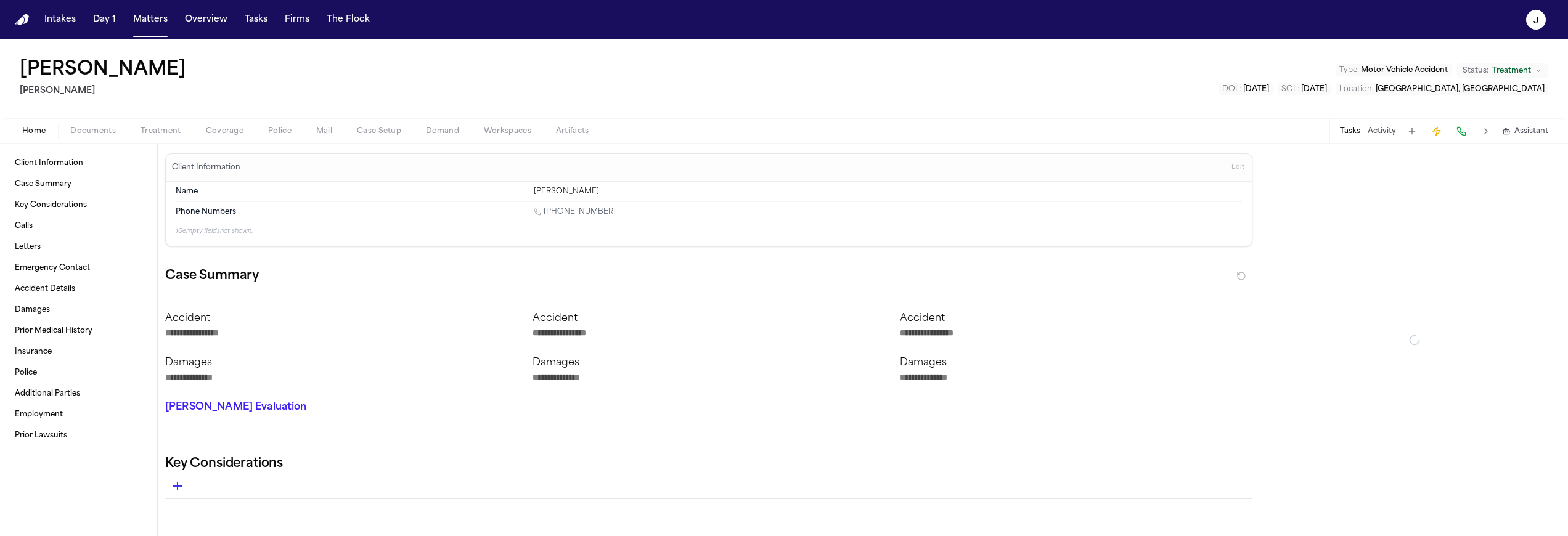
type textarea "*"
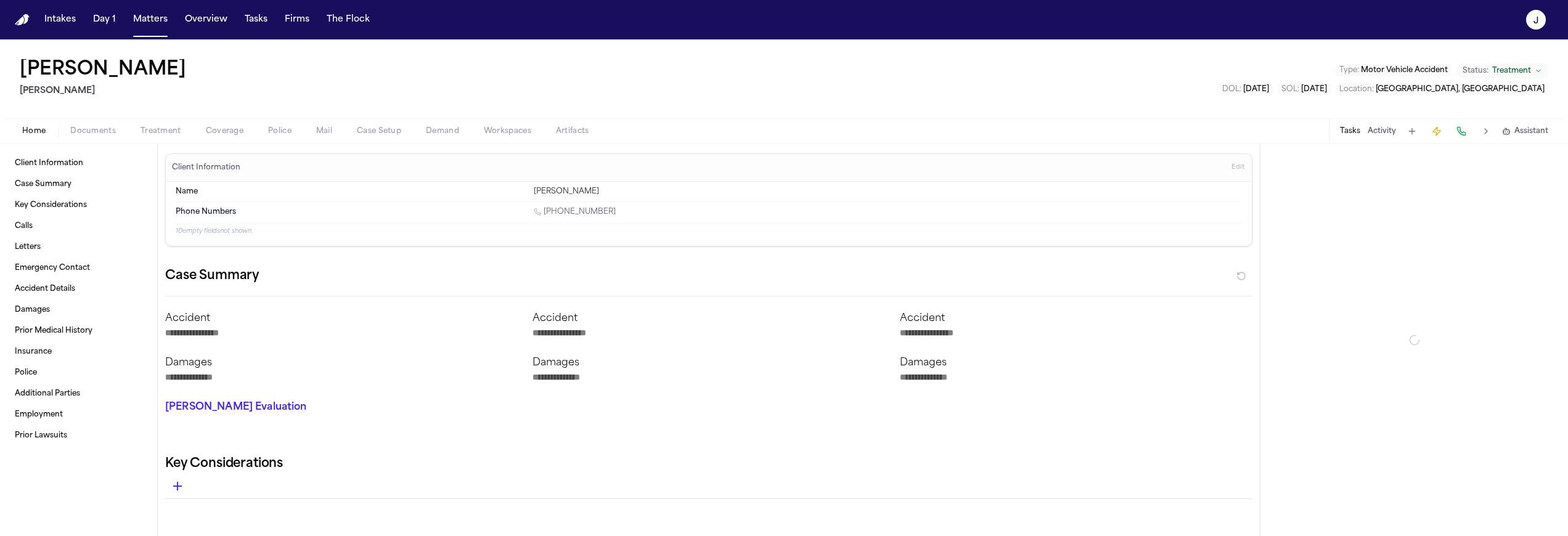
type textarea "*"
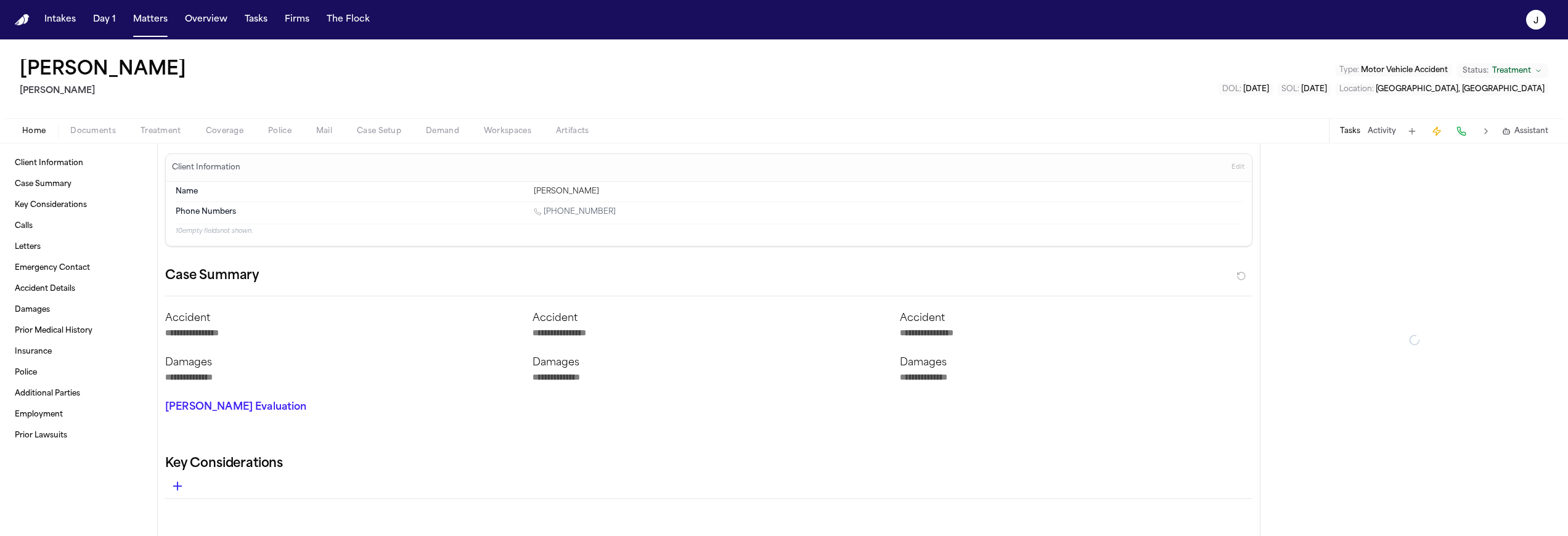
type textarea "*"
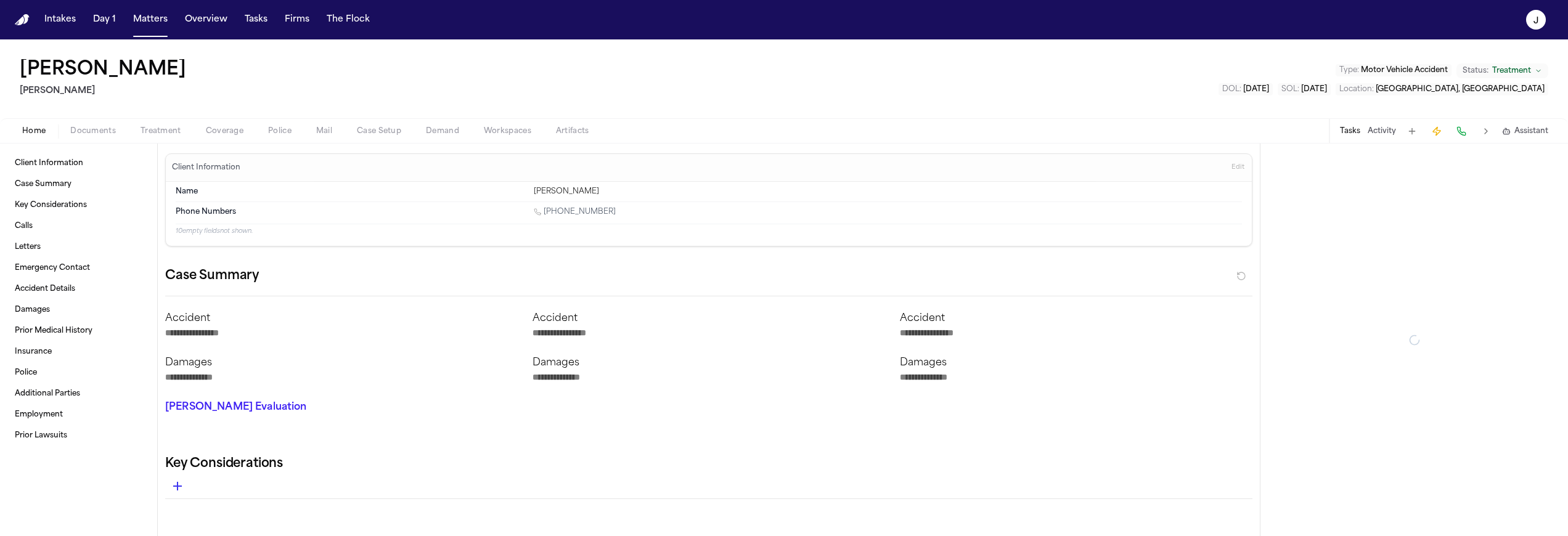
type textarea "*"
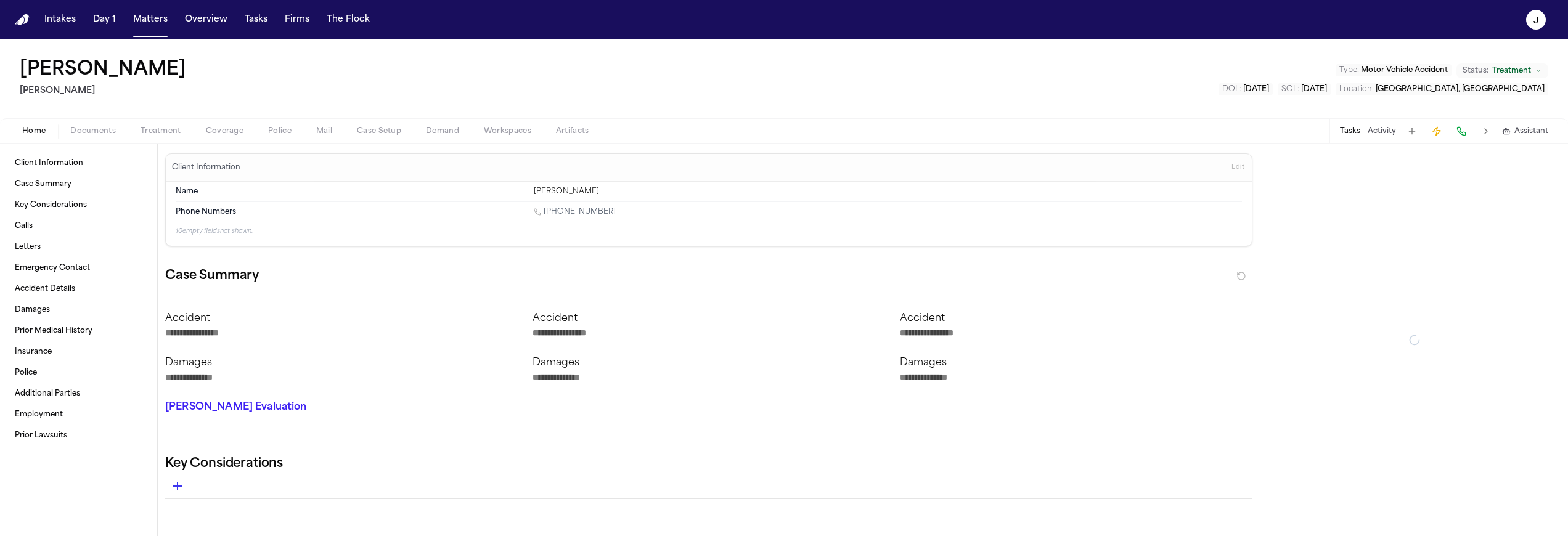
type textarea "*"
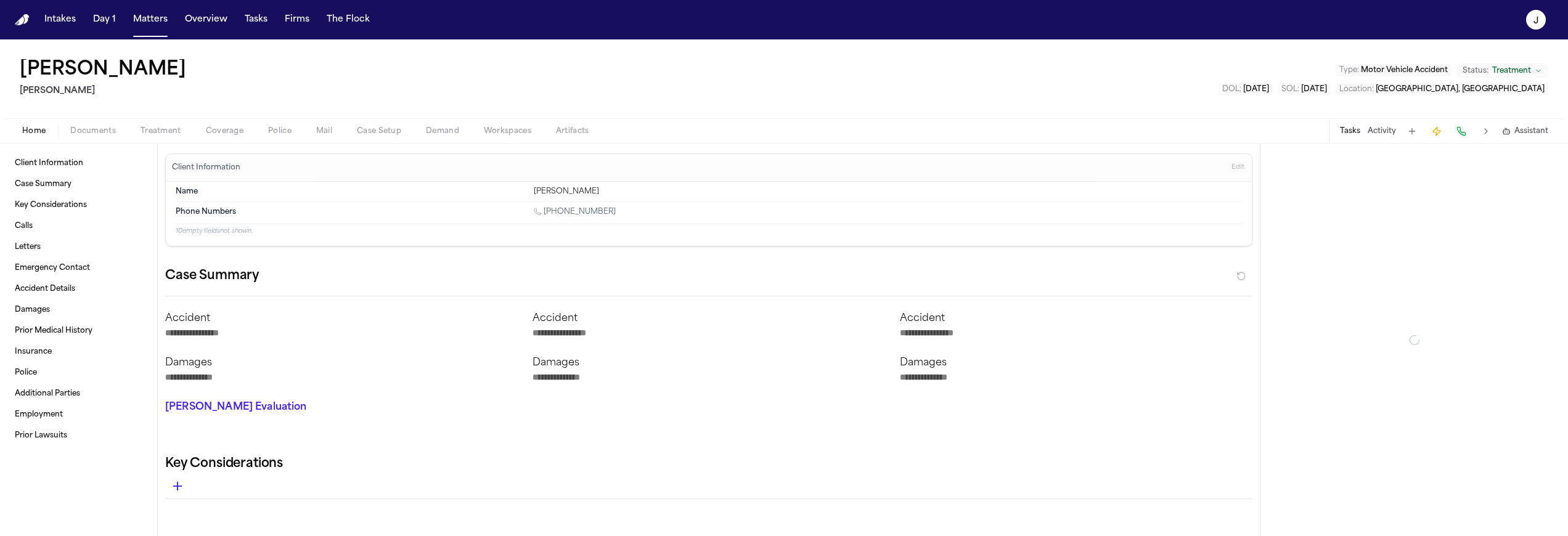
type textarea "*"
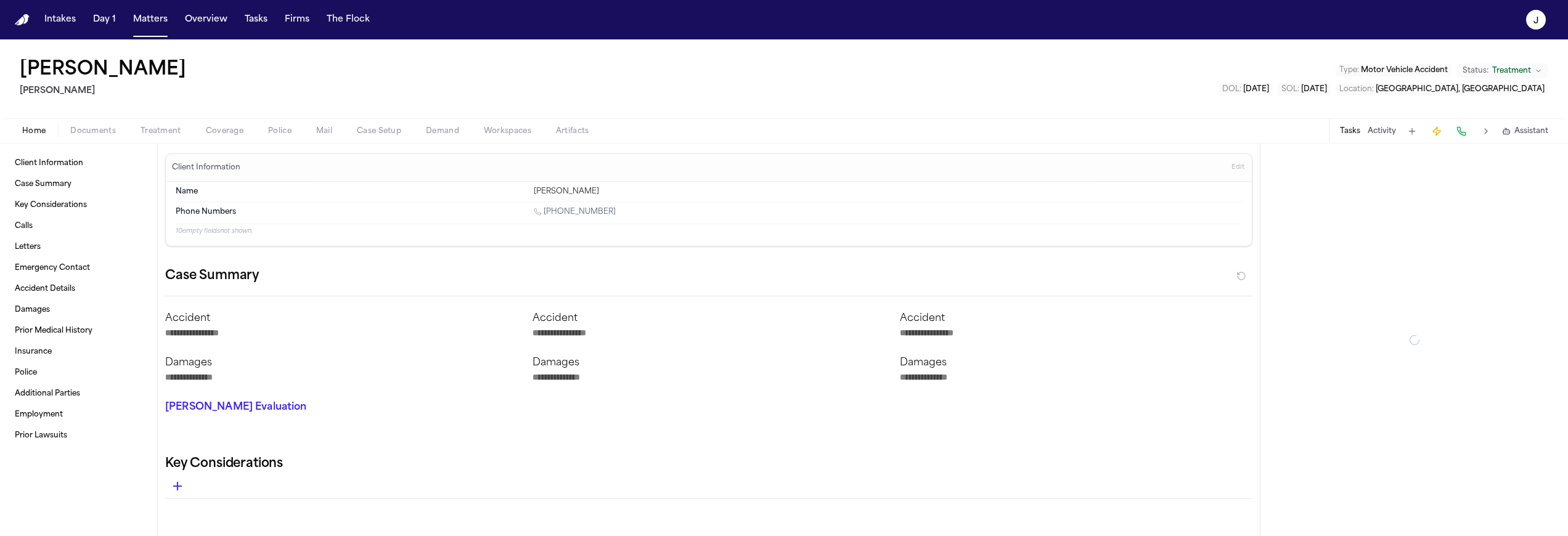
type textarea "*"
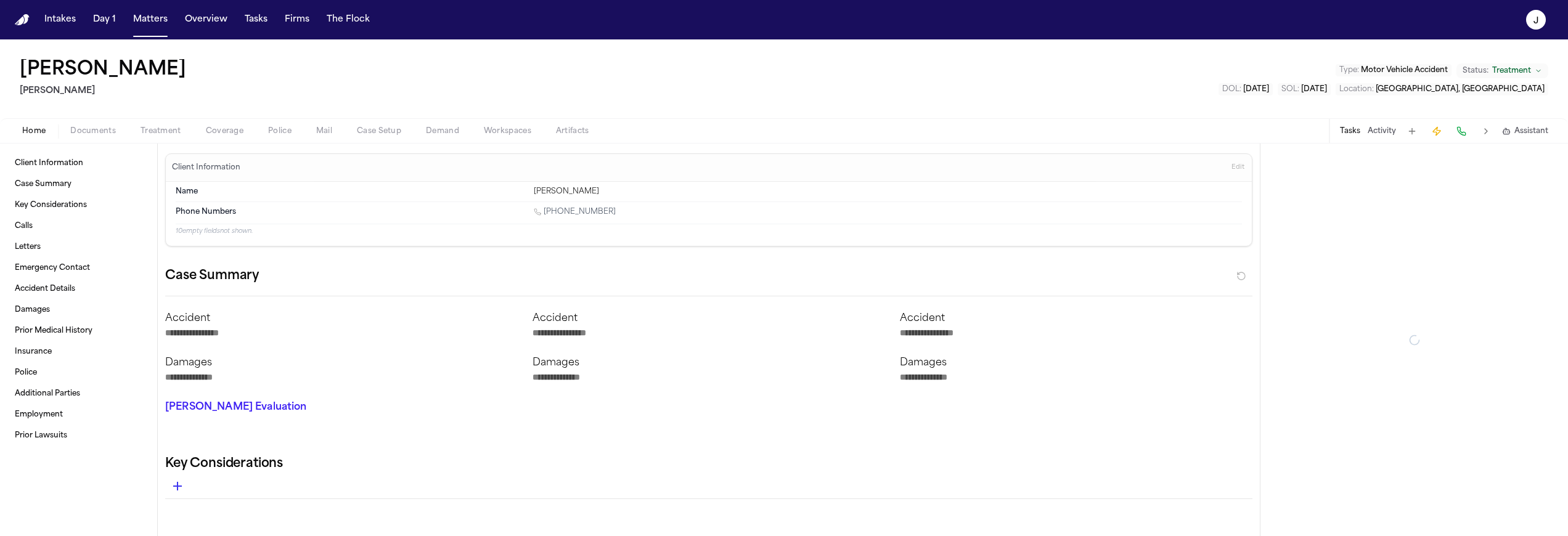
type textarea "*"
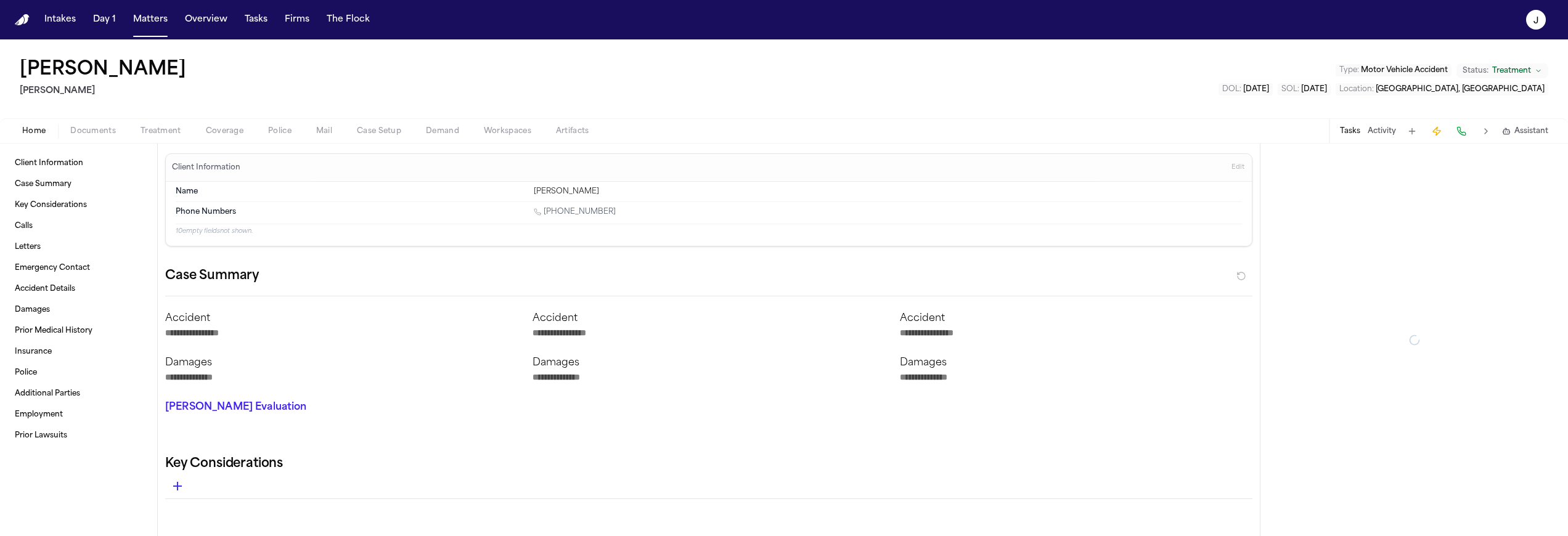
type textarea "*"
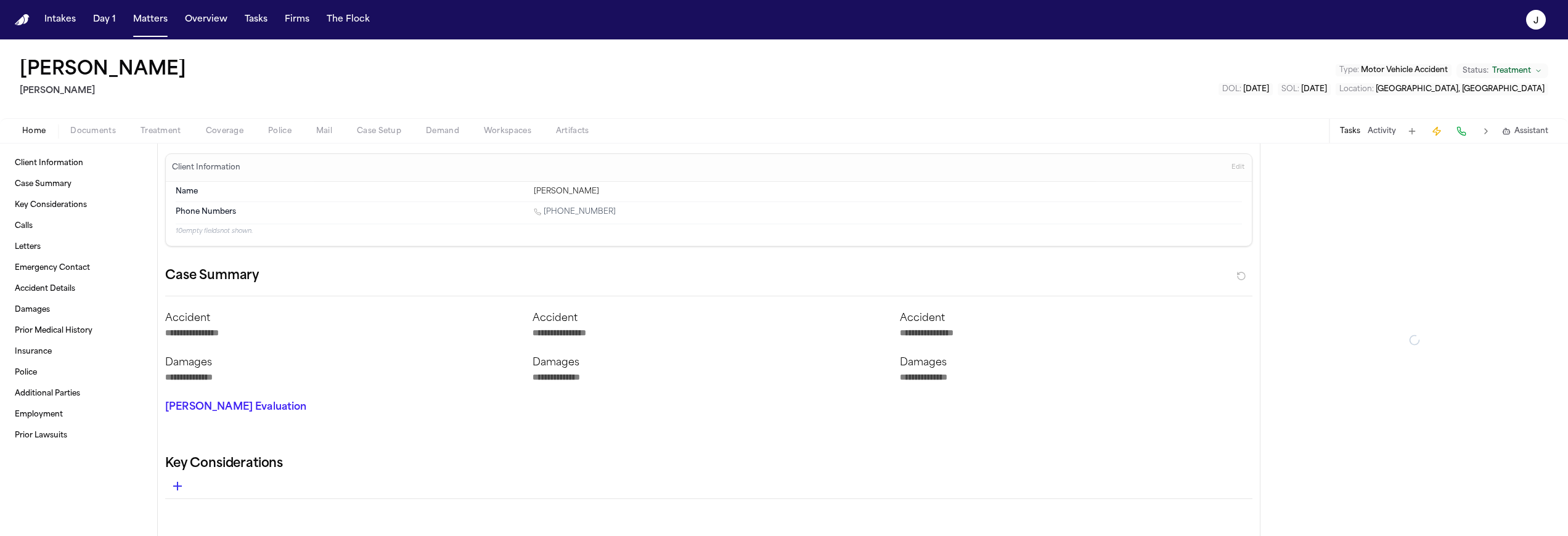
type textarea "*"
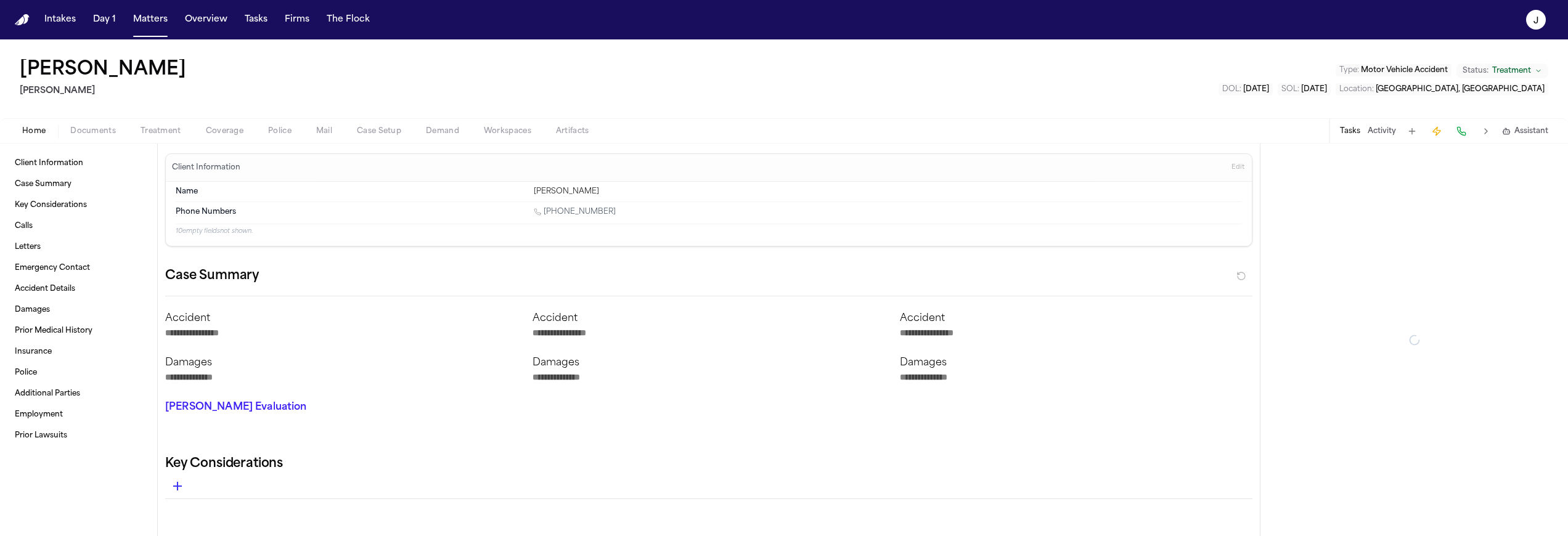
type textarea "*"
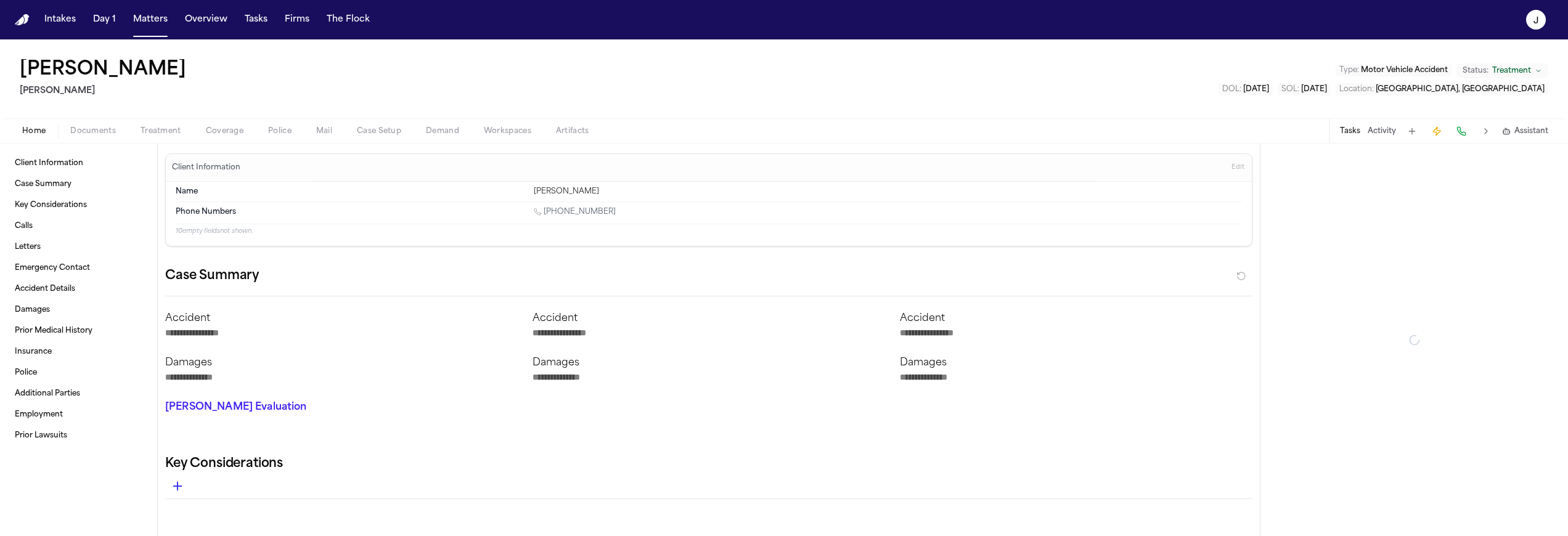
type textarea "*"
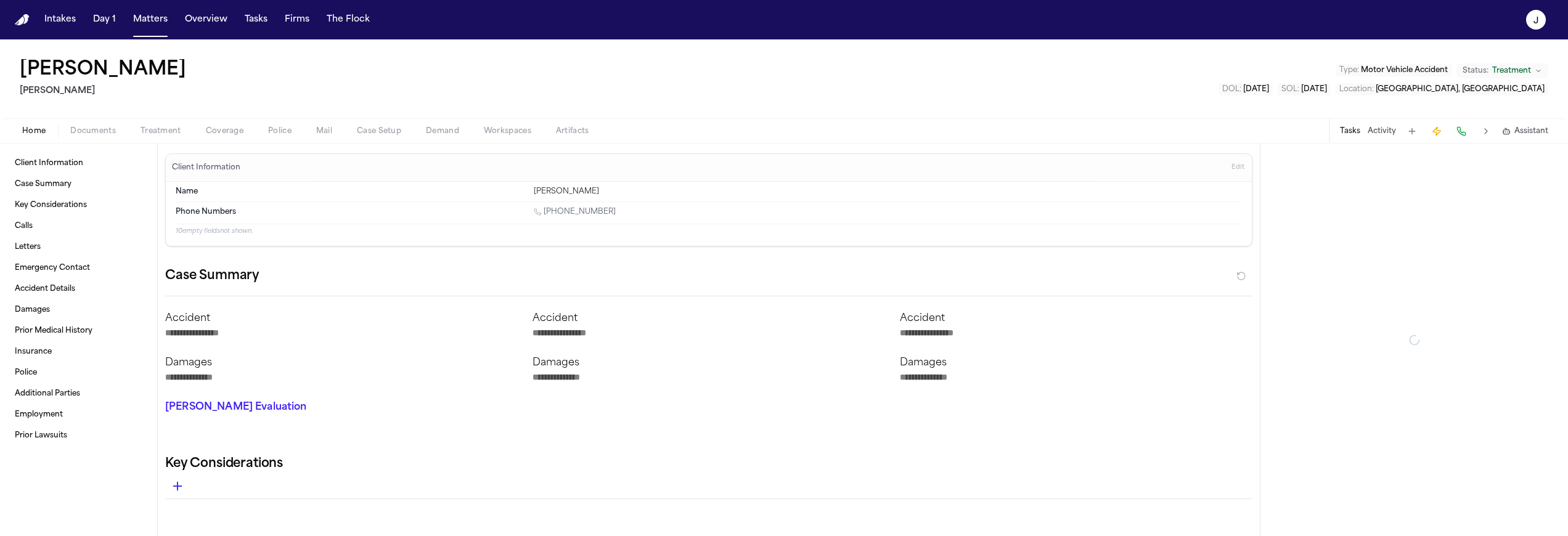
type textarea "*"
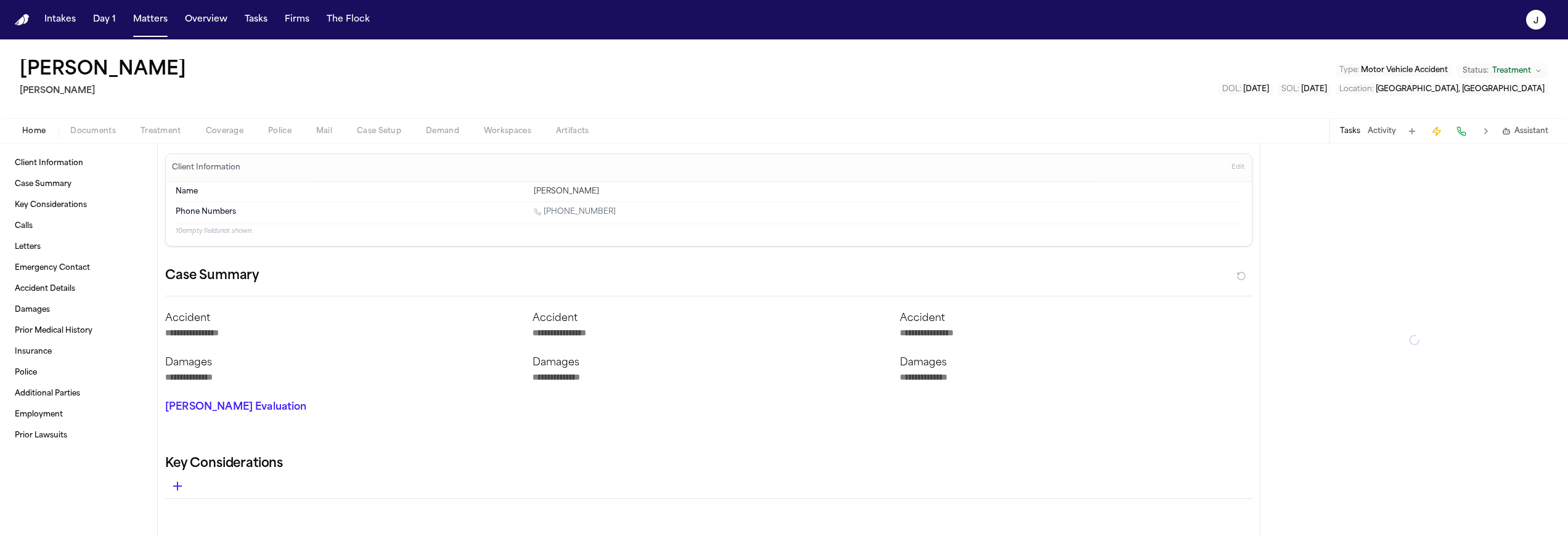
type textarea "*"
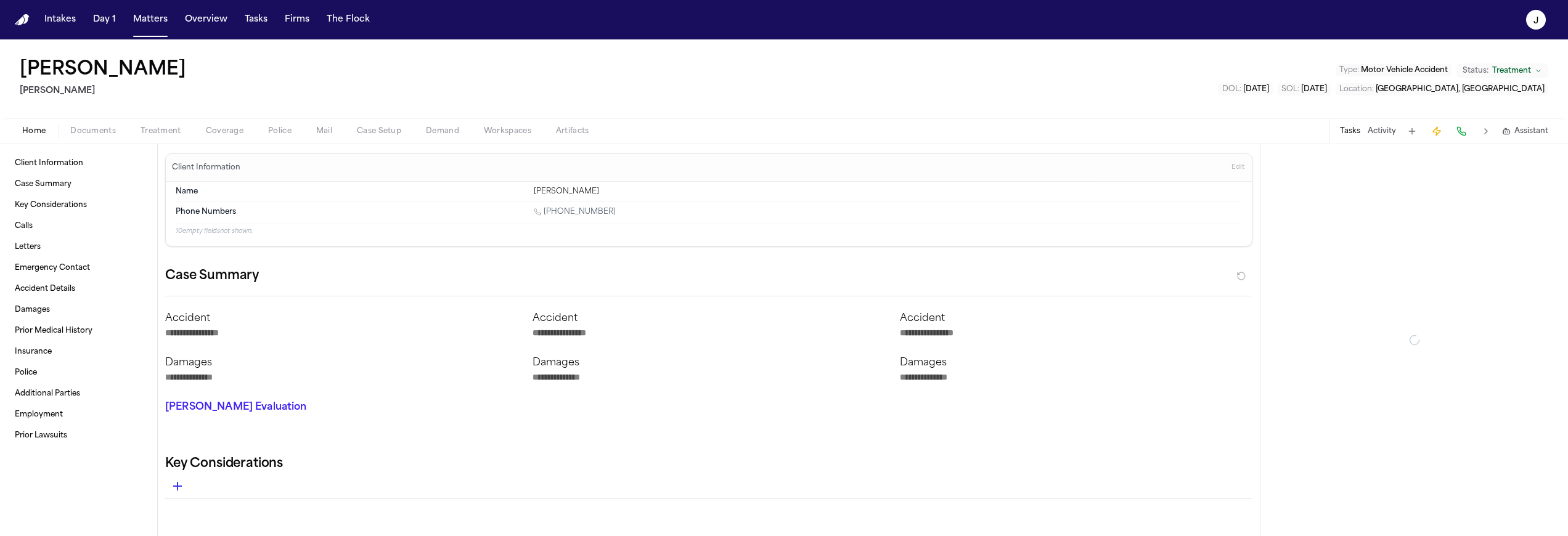
type textarea "*"
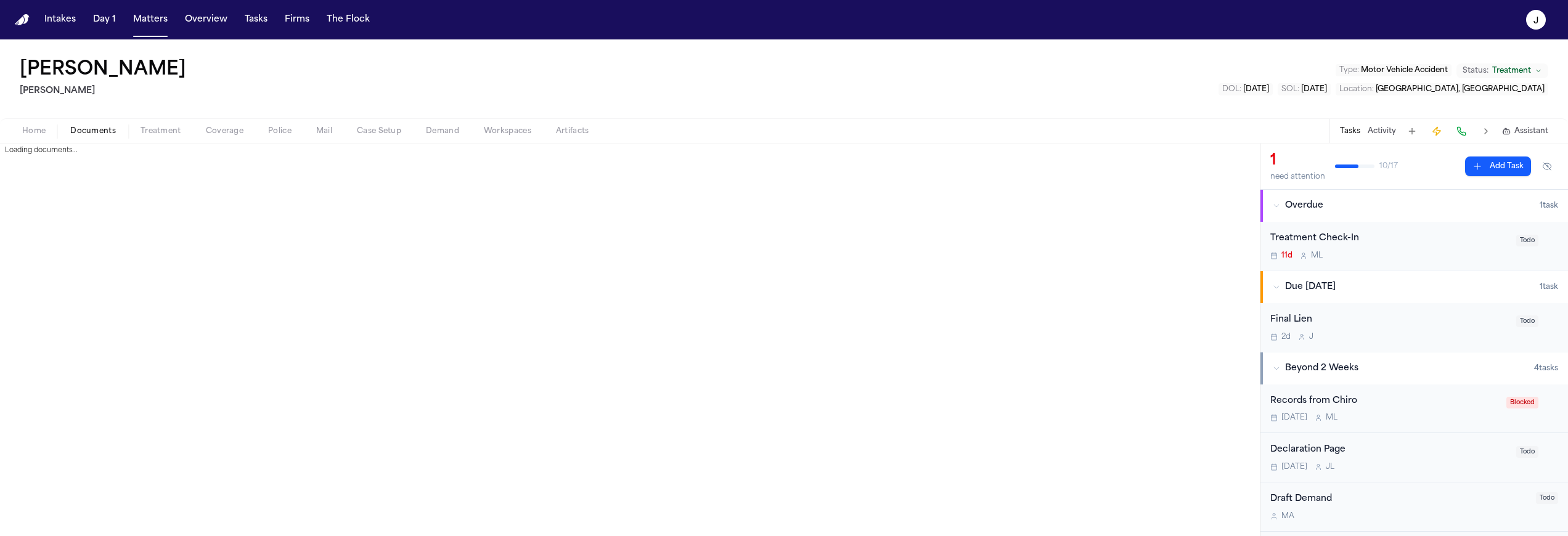
click at [103, 133] on span "Documents" at bounding box center [93, 131] width 46 height 10
